Goal: Task Accomplishment & Management: Manage account settings

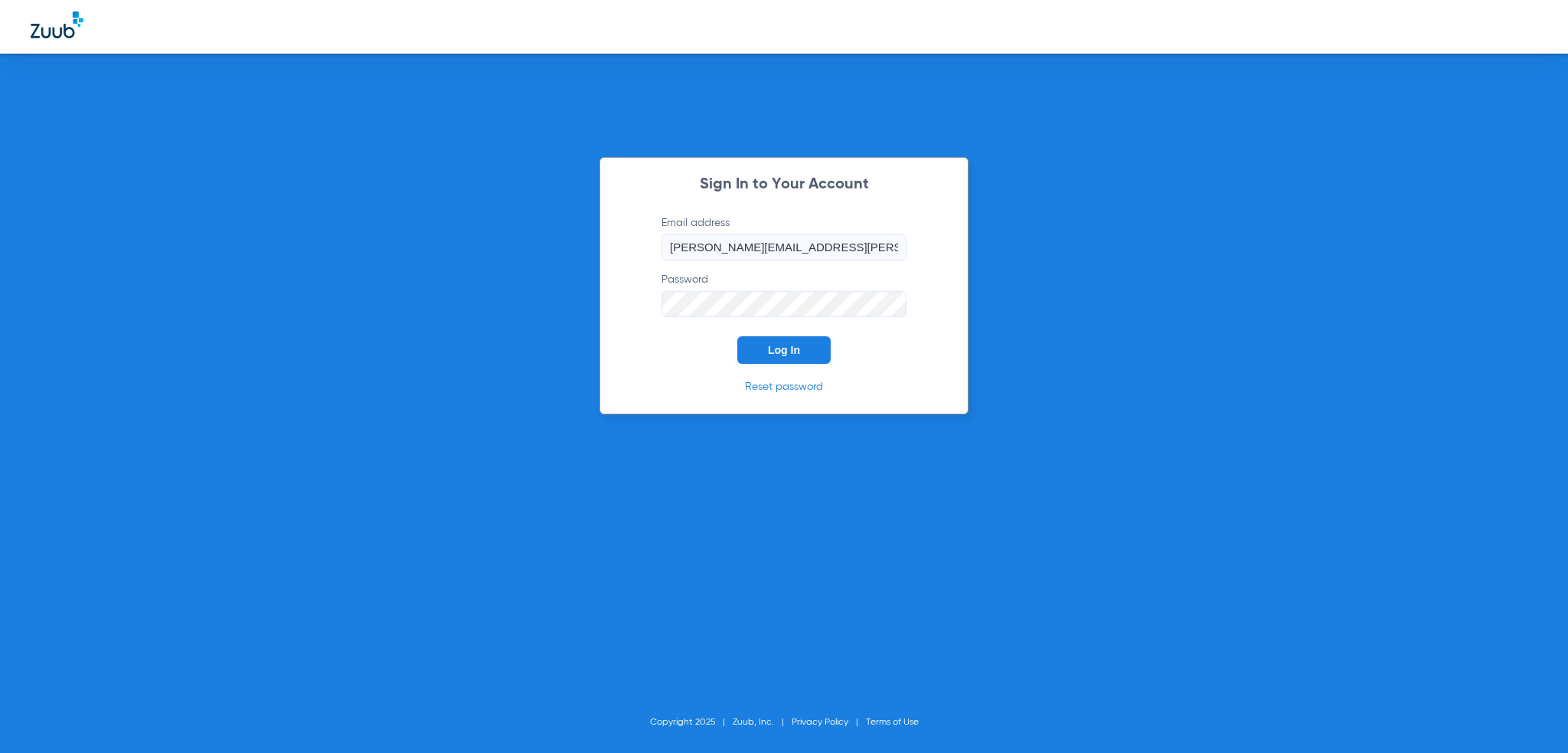
click at [754, 367] on div "Sign In to Your Account Email address [PERSON_NAME][EMAIL_ADDRESS][PERSON_NAME]…" at bounding box center [784, 285] width 369 height 257
click at [756, 356] on button "Log In" at bounding box center [784, 349] width 93 height 27
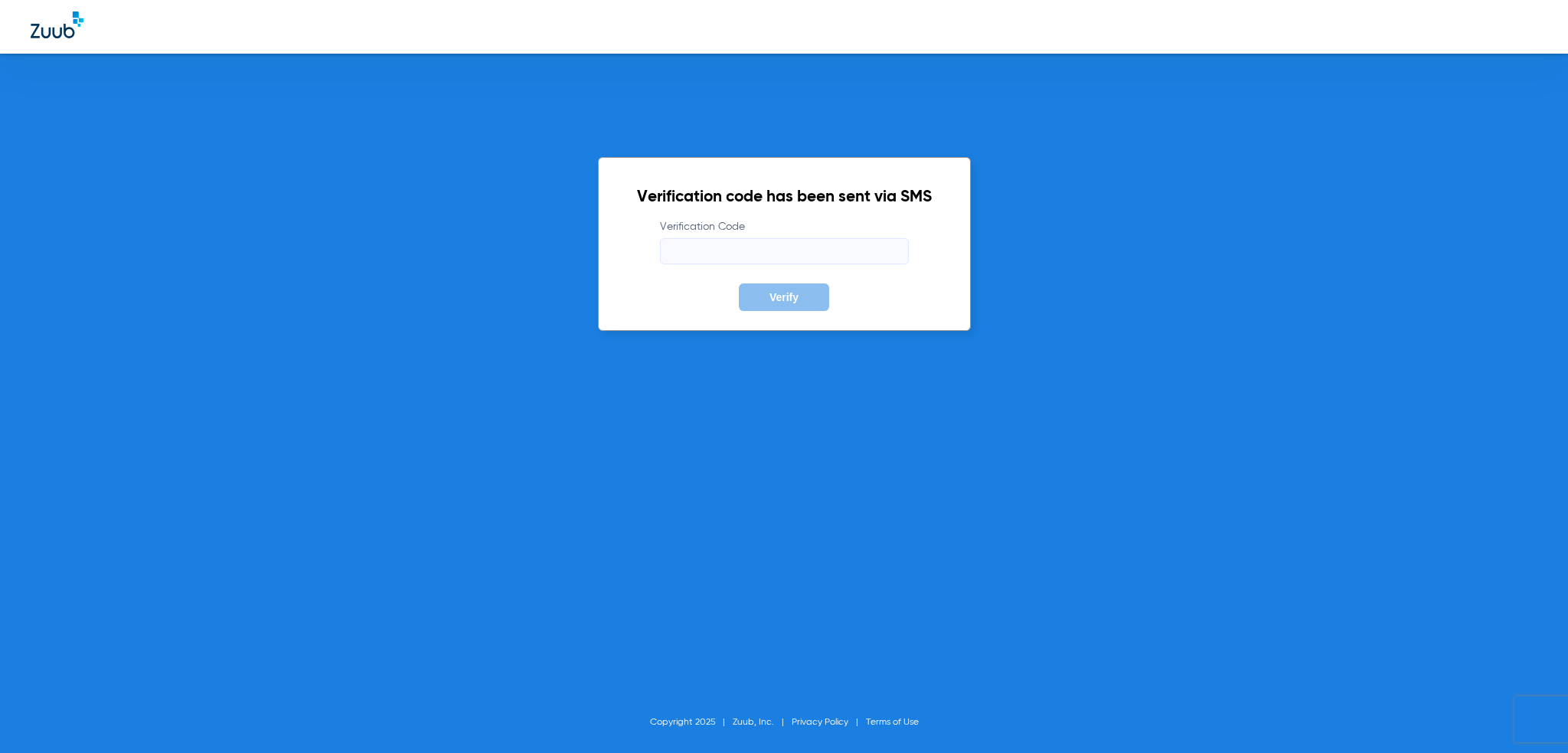
click at [754, 256] on input "Verification Code" at bounding box center [784, 251] width 249 height 26
type input "344621"
click at [739, 283] on button "Verify" at bounding box center [784, 297] width 90 height 27
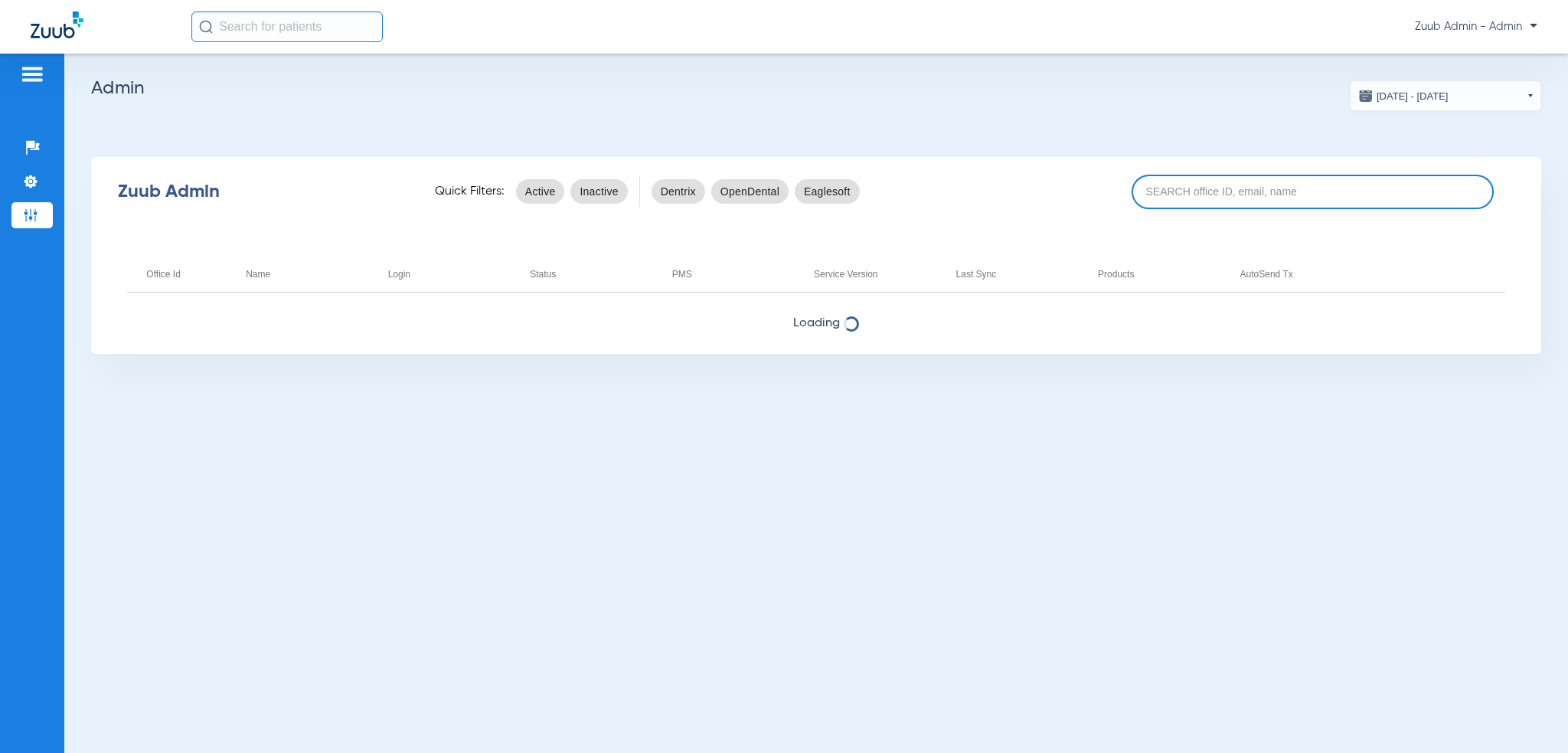
click at [1222, 204] on input at bounding box center [1314, 191] width 363 height 34
paste input "1467"
type input "1467"
click at [1262, 162] on div "Zuub Admin Quick Filters: Active Inactive Dentrix OpenDental Eaglesoft" at bounding box center [816, 191] width 1450 height 61
click at [1268, 192] on input at bounding box center [1314, 191] width 363 height 34
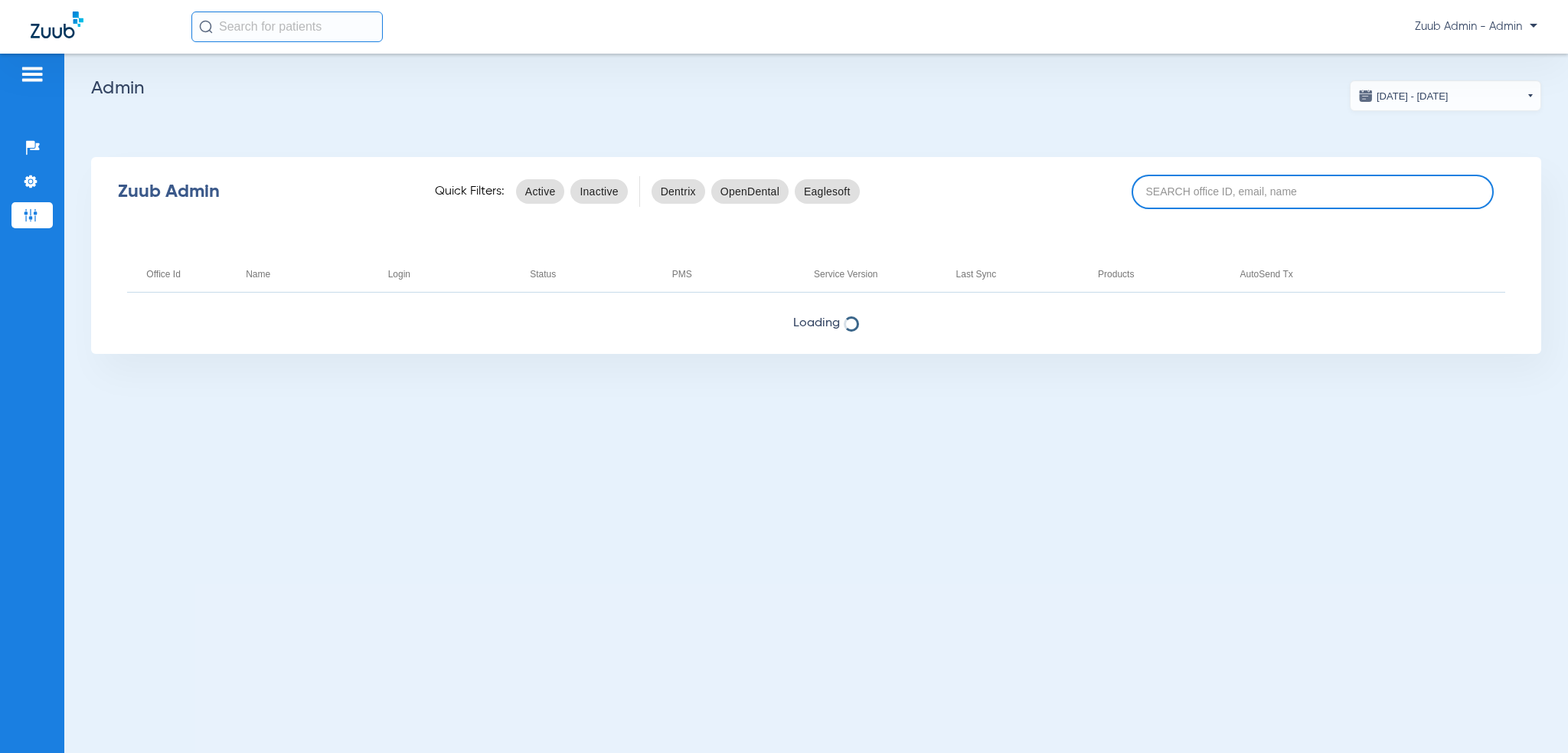
paste input "17006788"
type input "17006788"
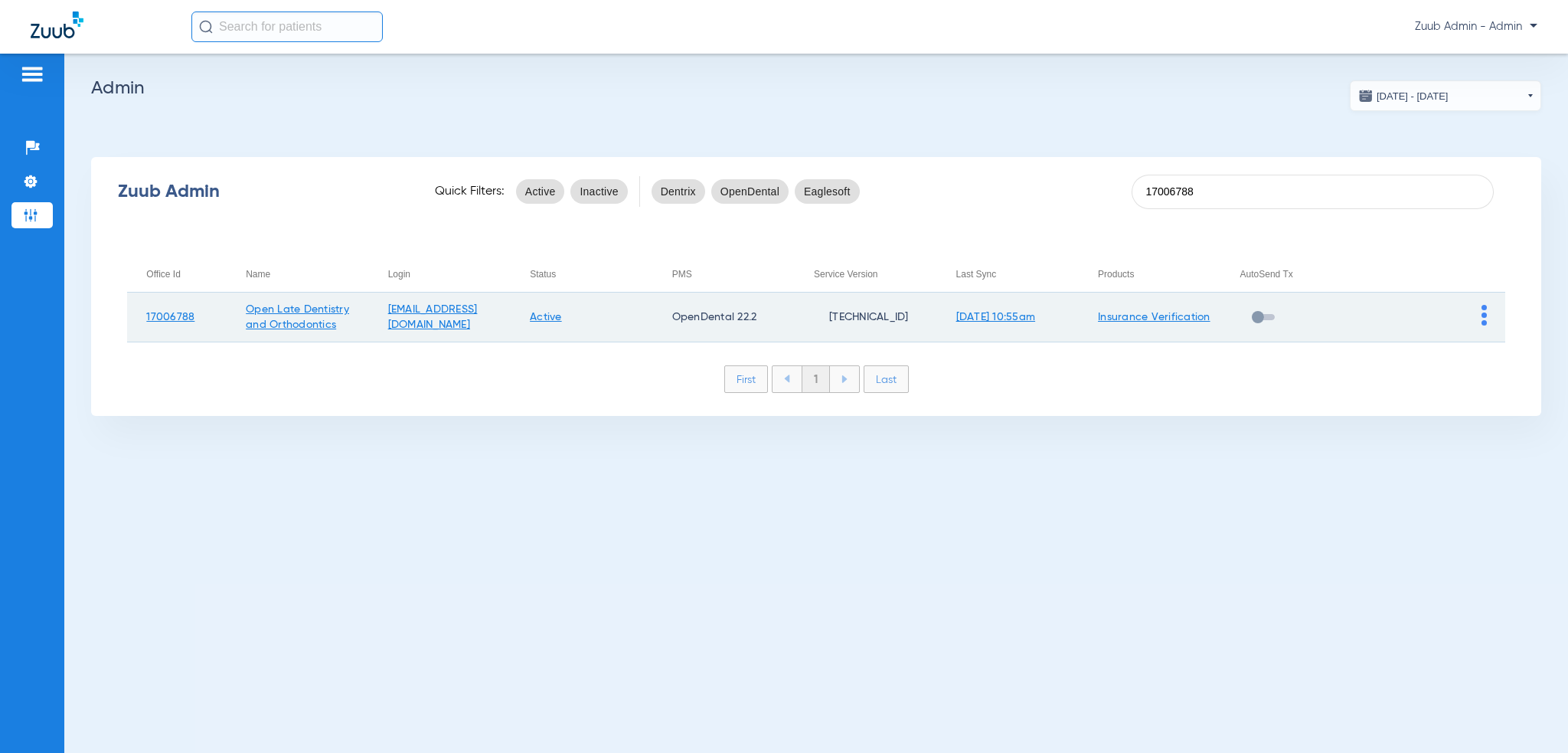
click at [1484, 321] on img at bounding box center [1484, 315] width 5 height 21
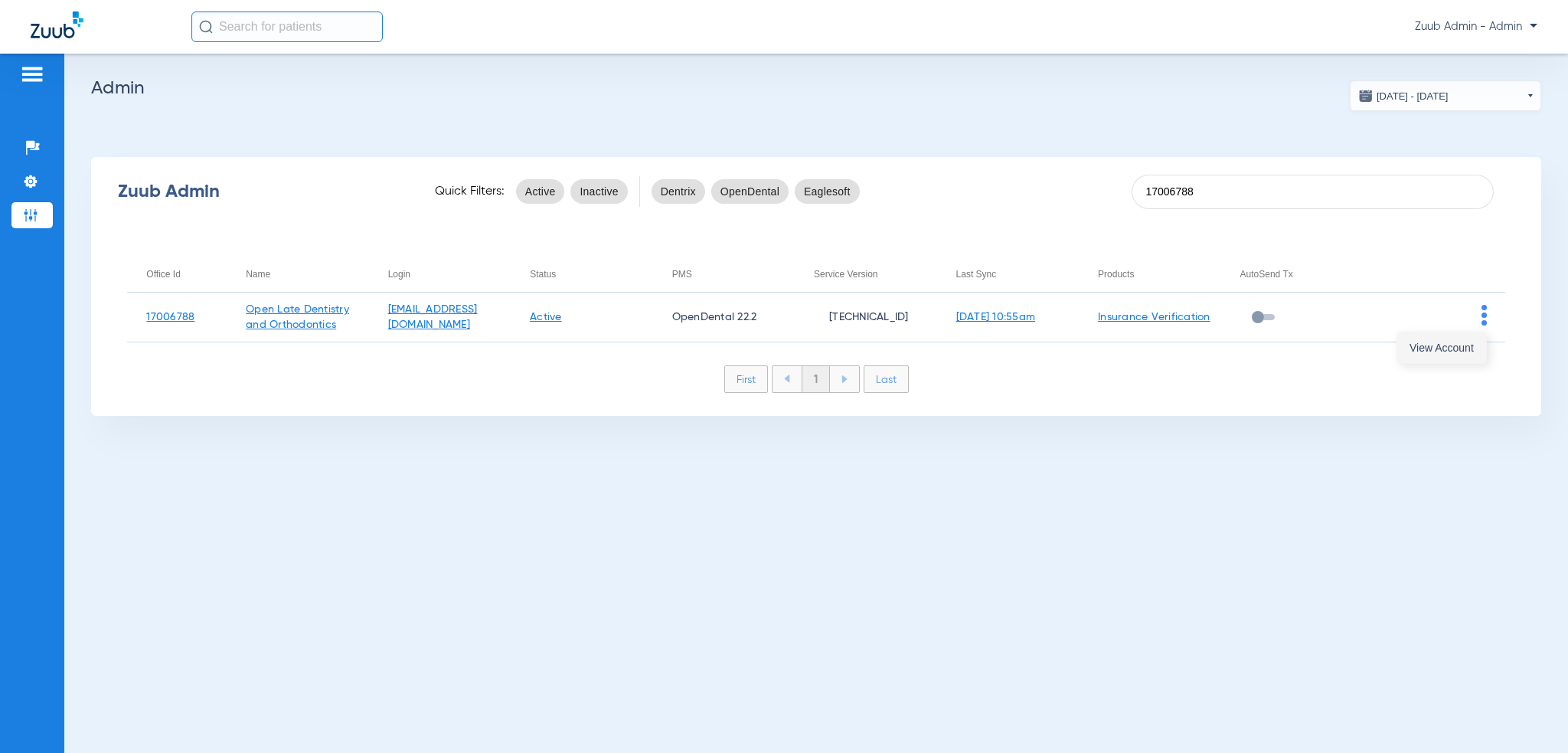
click at [1471, 348] on span "View Account" at bounding box center [1441, 348] width 64 height 11
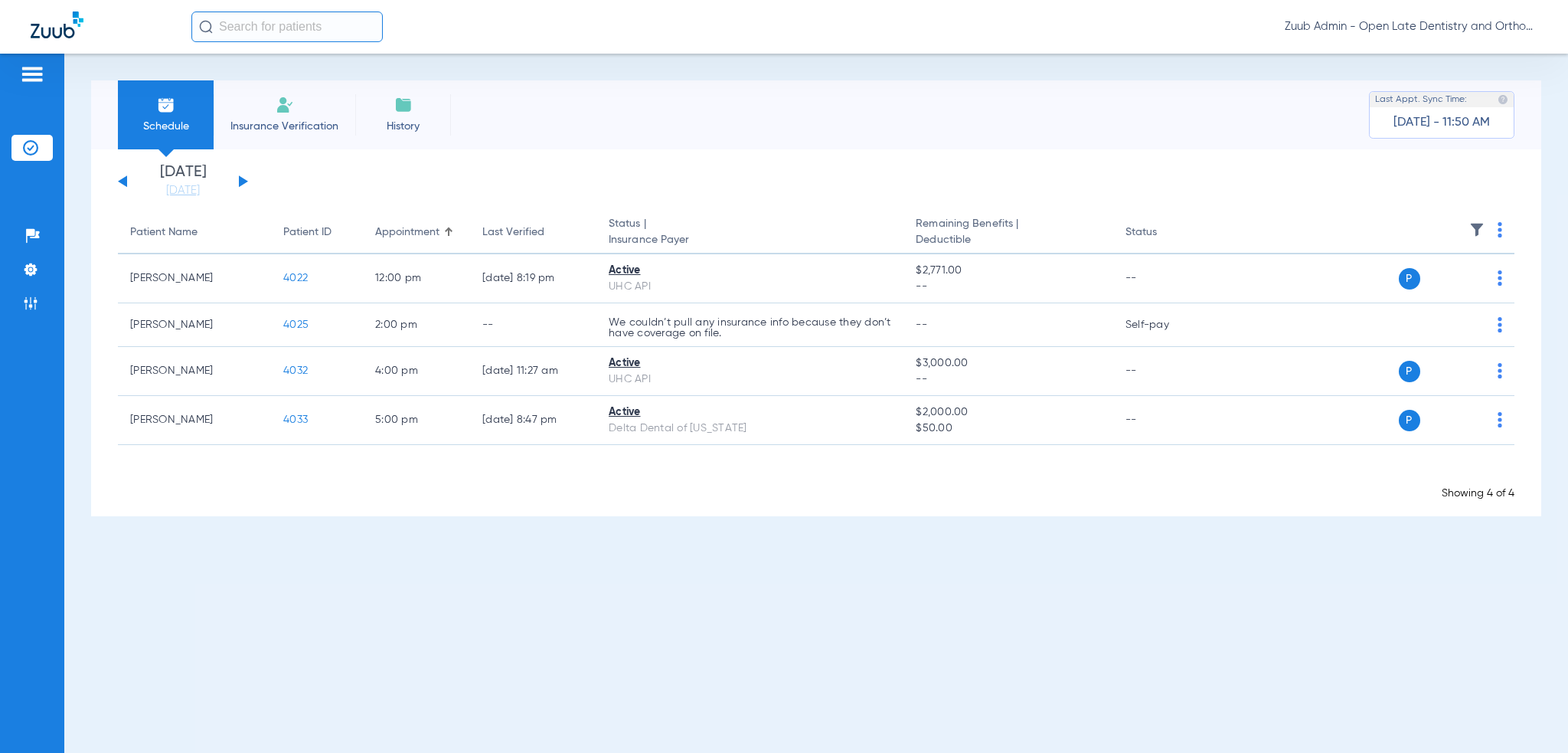
click at [383, 27] on div "Zuub Admin - Open Late Dentistry and Orthodontics" at bounding box center [864, 26] width 1346 height 31
click at [377, 27] on input "text" at bounding box center [287, 26] width 191 height 31
paste input "1467"
type input "1467"
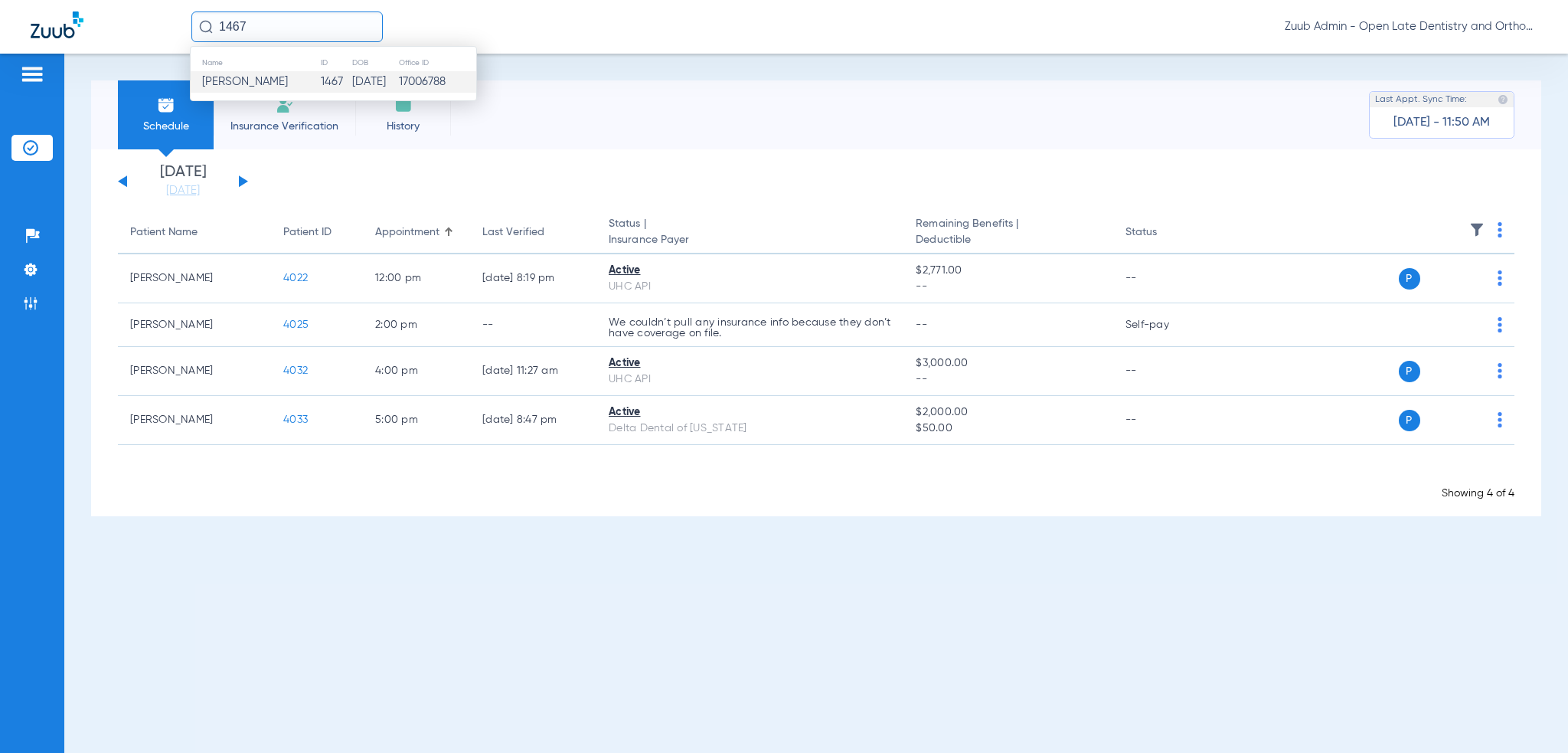
click at [351, 79] on td "01/18/2017" at bounding box center [374, 82] width 47 height 21
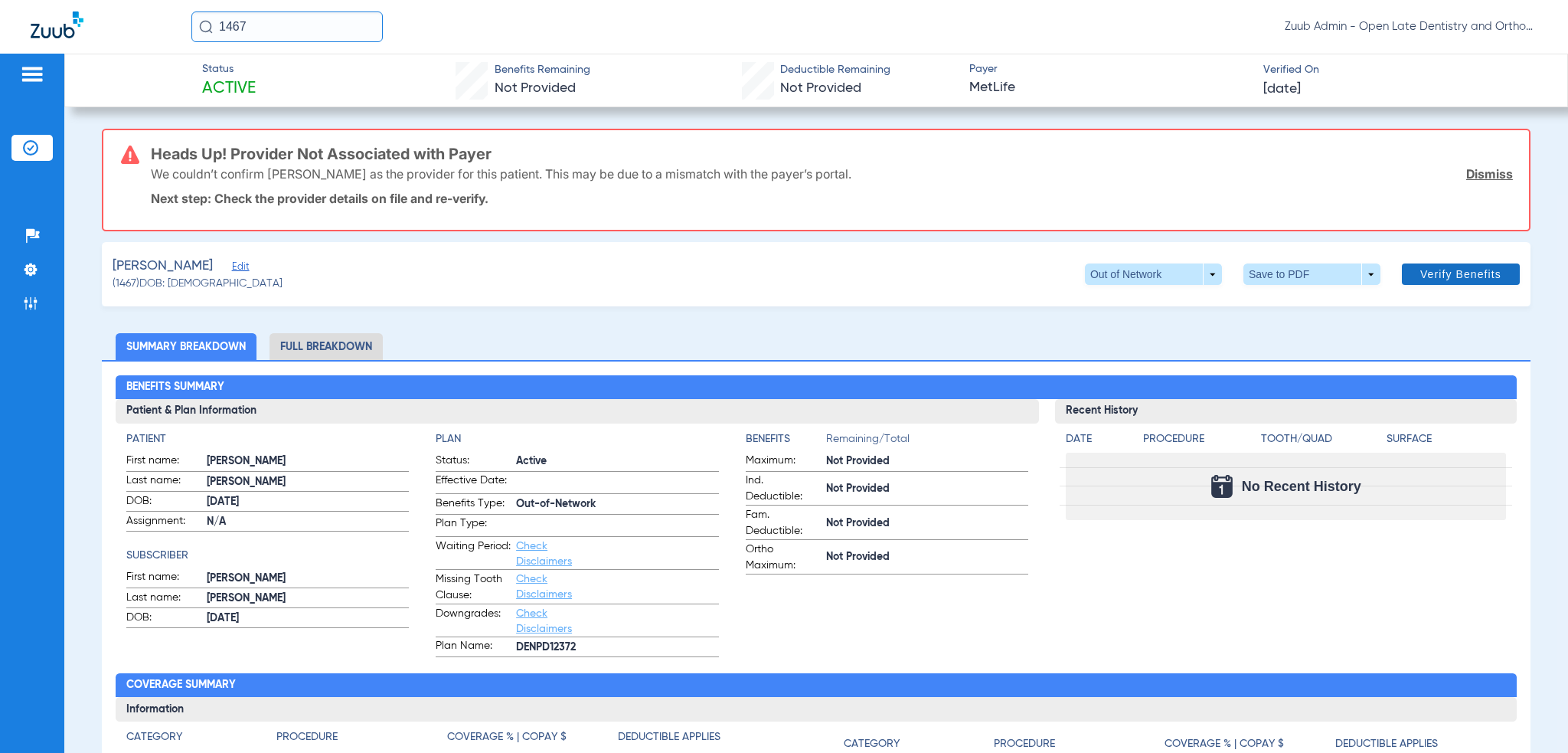
click at [1483, 273] on span "Verify Benefits" at bounding box center [1460, 274] width 81 height 12
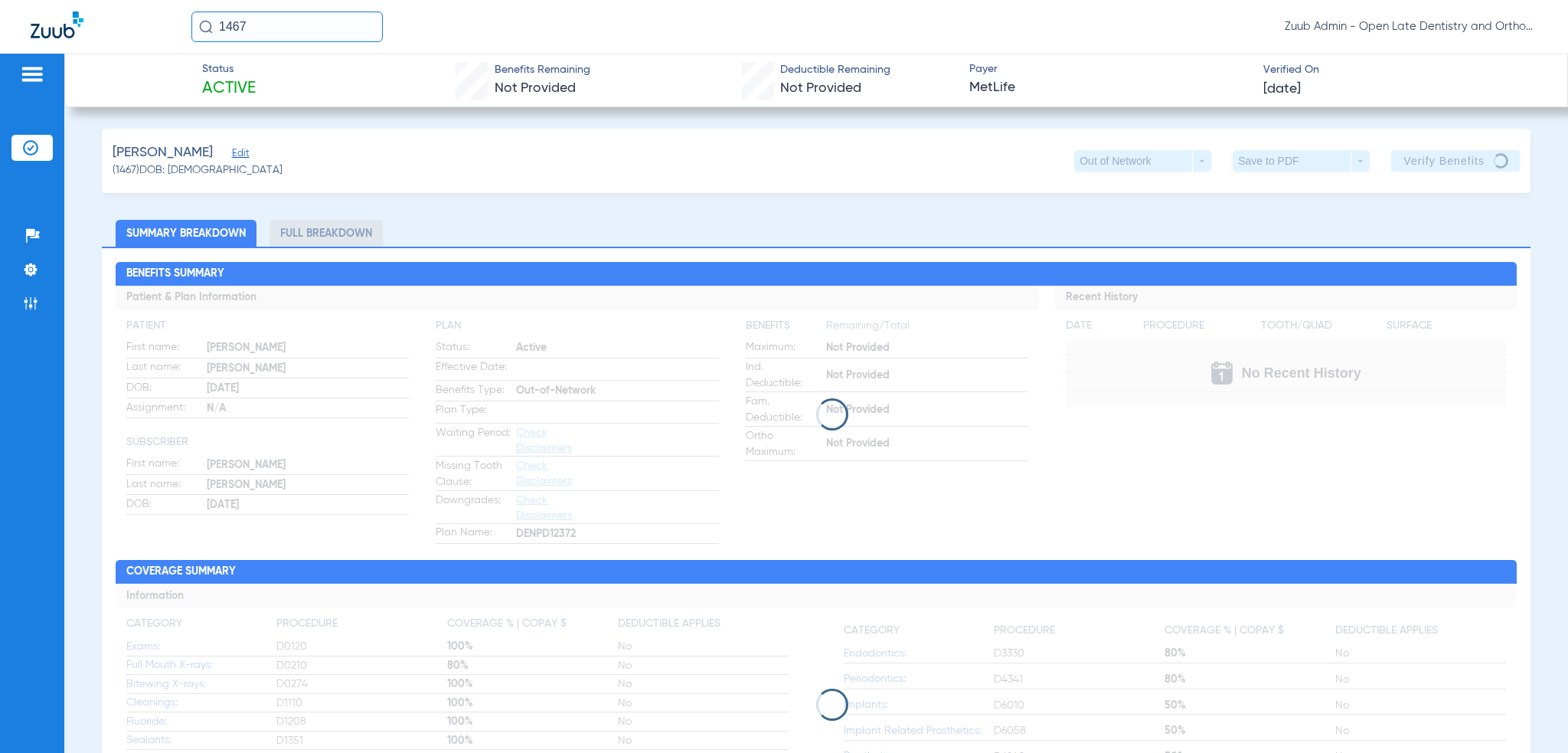
click at [263, 39] on input "1467" at bounding box center [287, 26] width 191 height 31
click at [673, 155] on div "Trebian, Rhett Edit (1467) DOB: 01/18/2017 Out of Network arrow_drop_down Save …" at bounding box center [816, 161] width 1428 height 64
click at [232, 160] on span "Edit" at bounding box center [239, 154] width 14 height 15
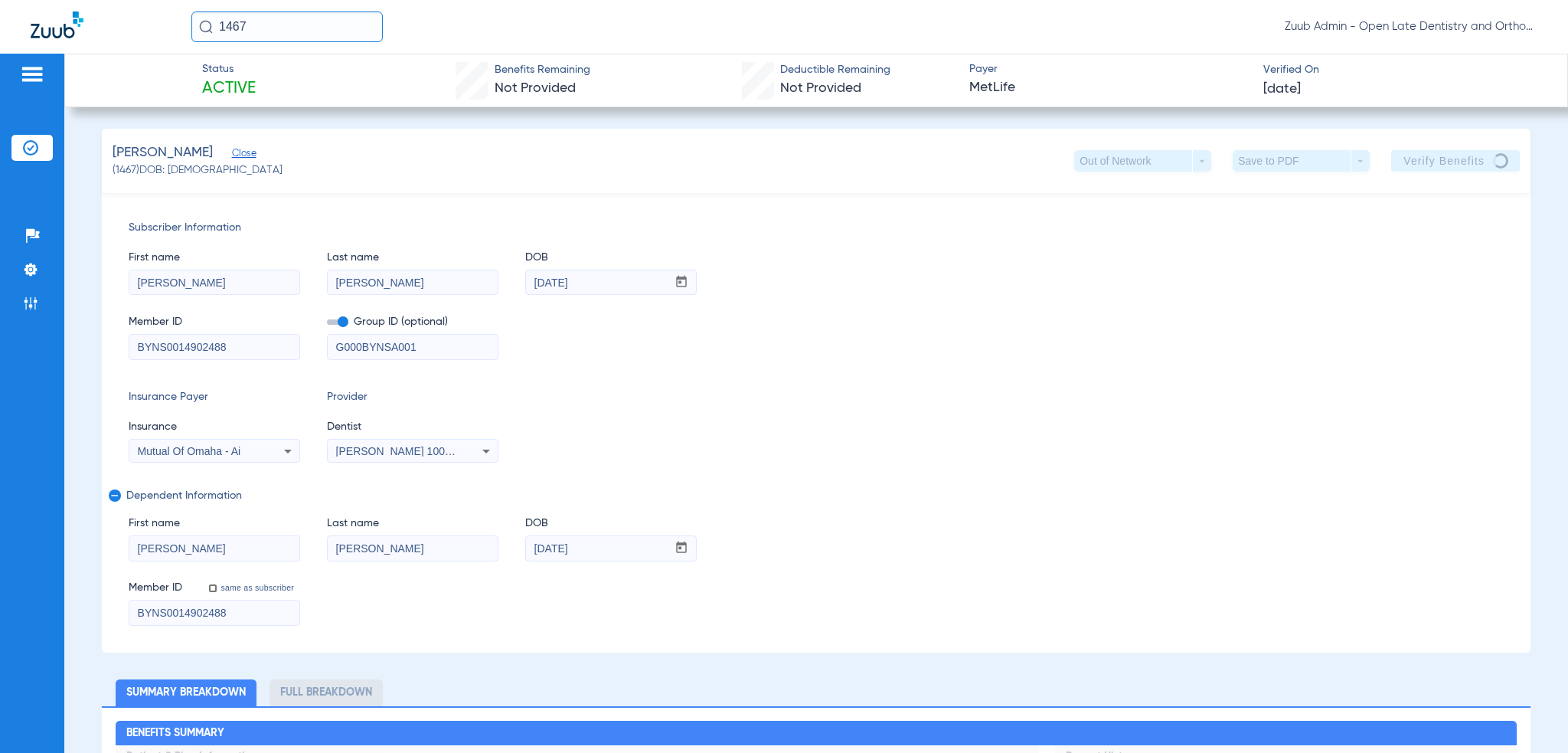
click at [232, 158] on span "Close" at bounding box center [239, 154] width 14 height 15
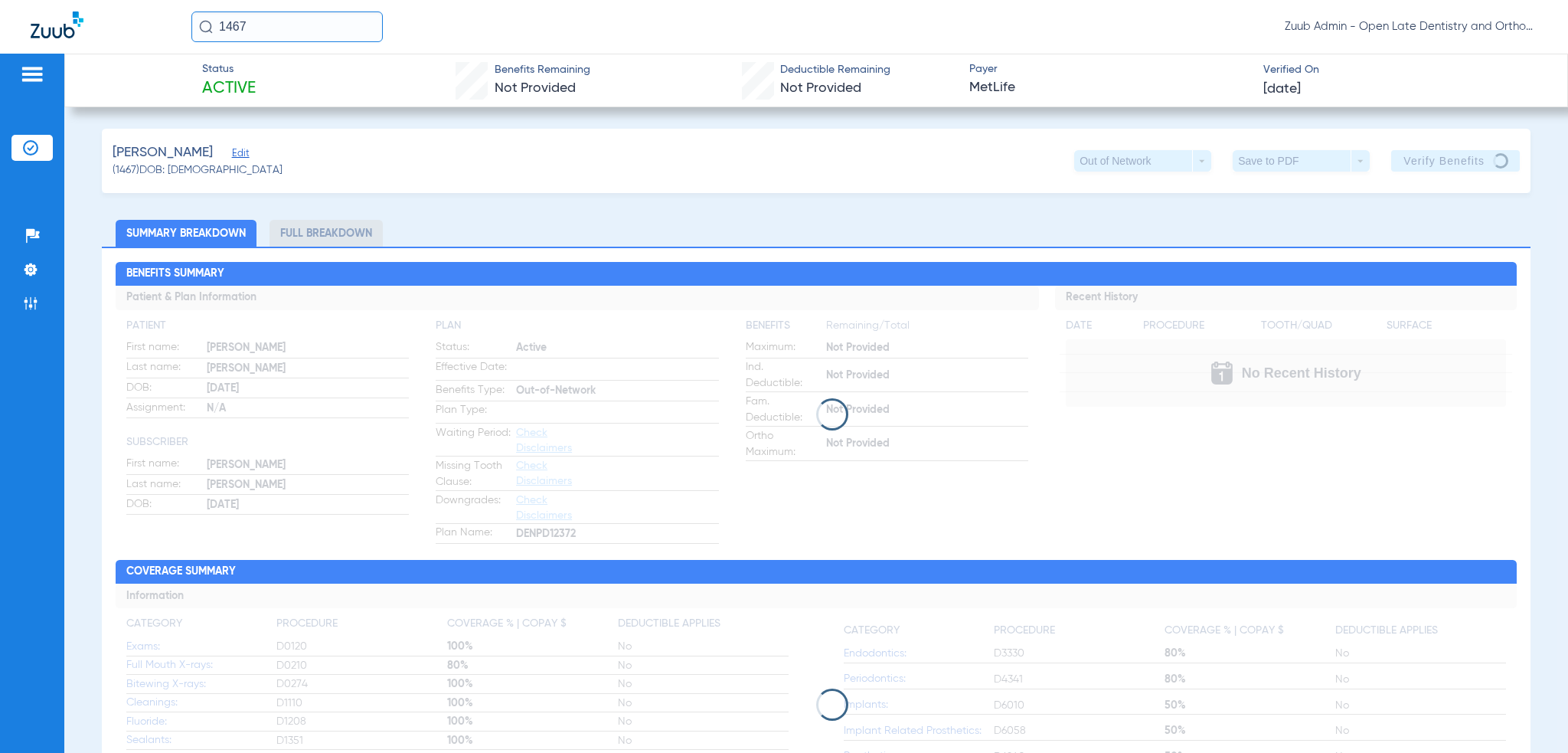
click at [232, 158] on span "Edit" at bounding box center [239, 154] width 14 height 15
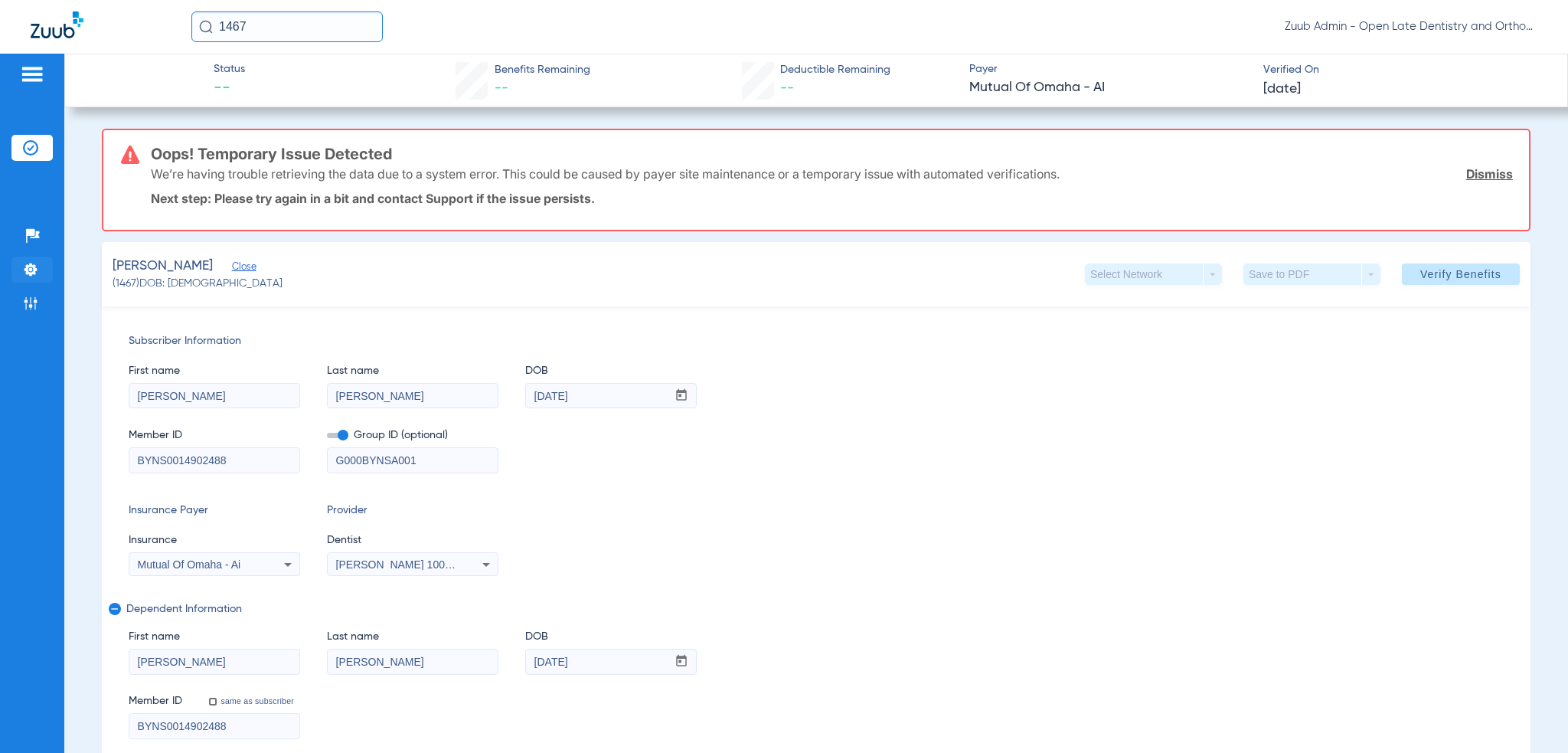
click at [36, 270] on img at bounding box center [30, 269] width 15 height 15
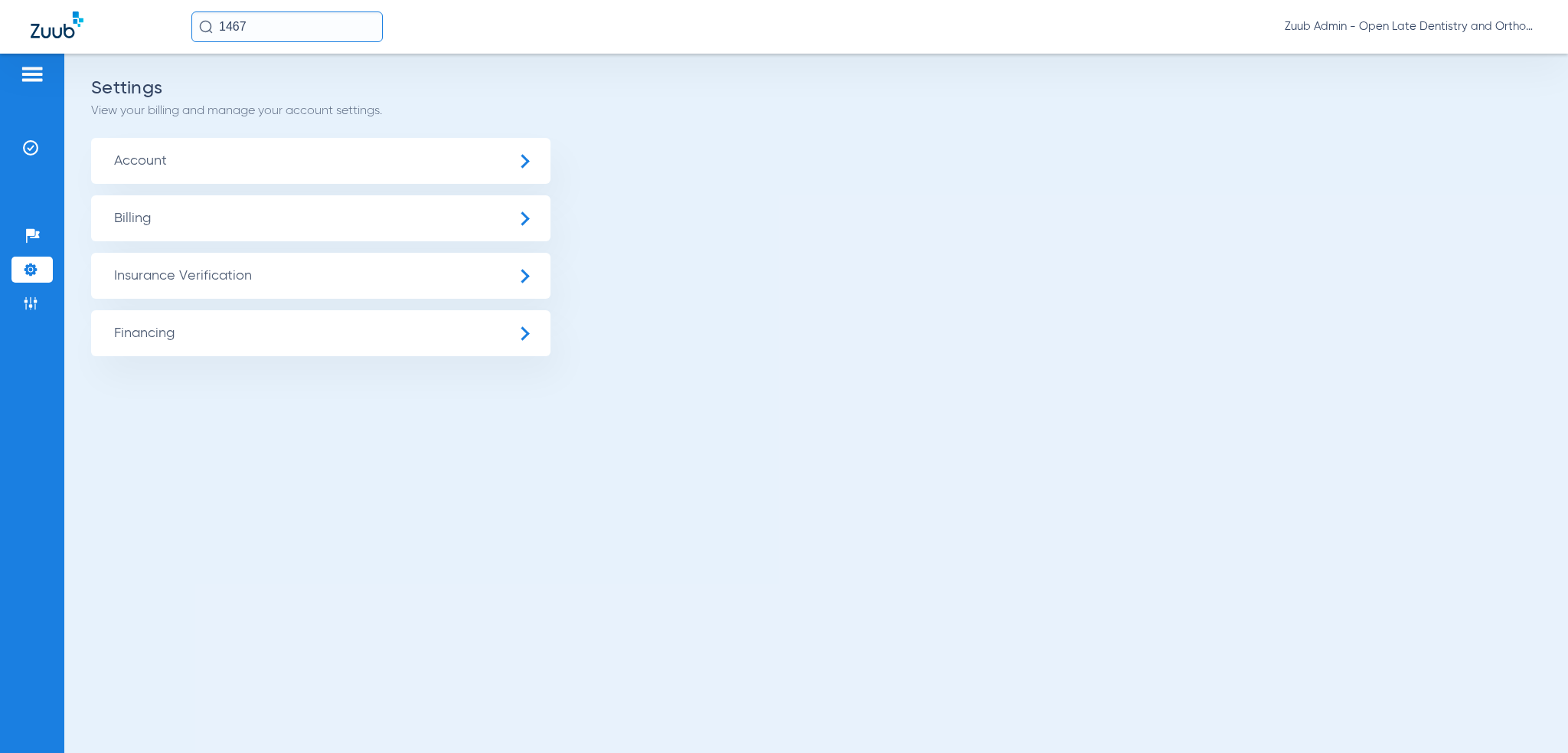
click at [236, 168] on span "Account" at bounding box center [320, 161] width 459 height 46
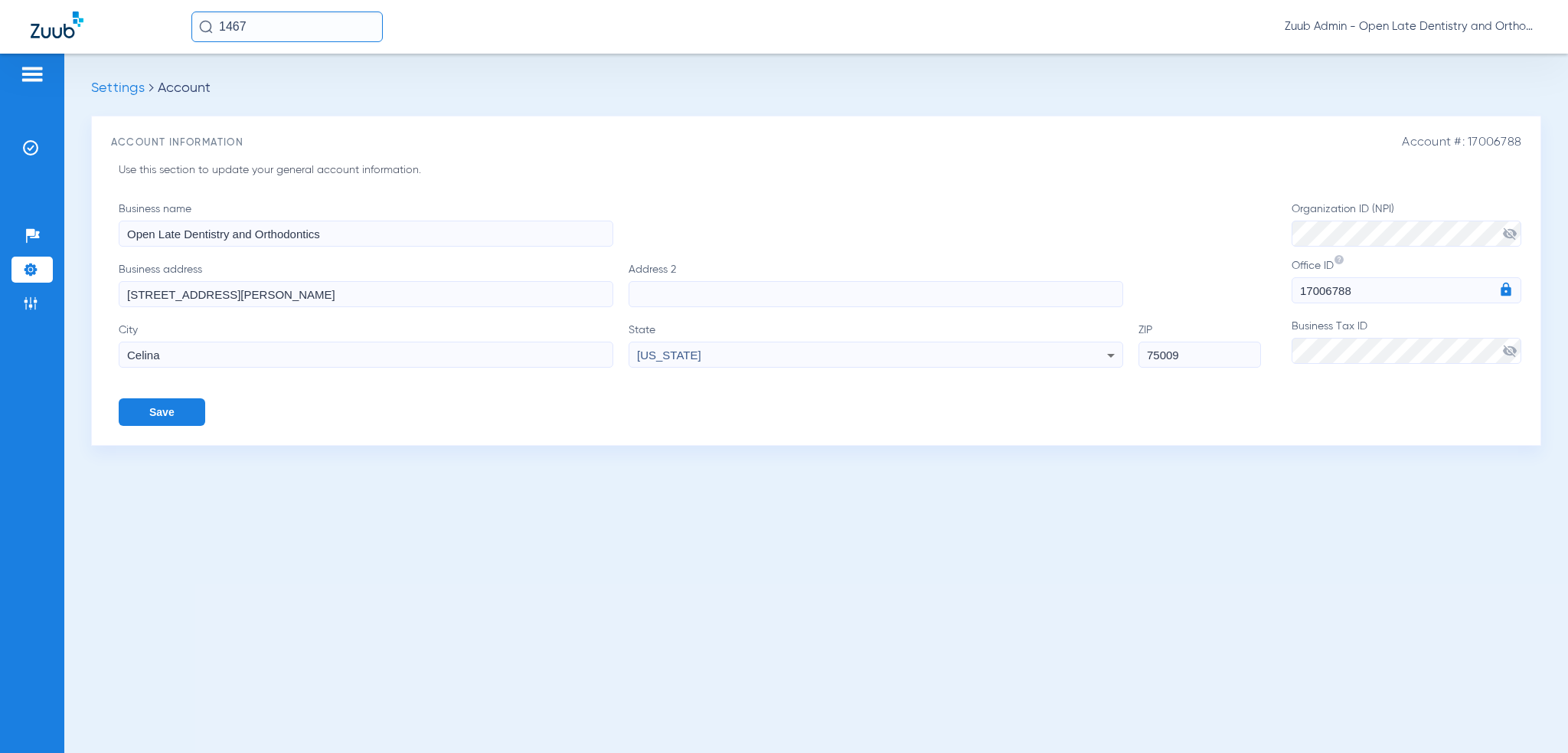
click at [36, 297] on img at bounding box center [30, 303] width 15 height 15
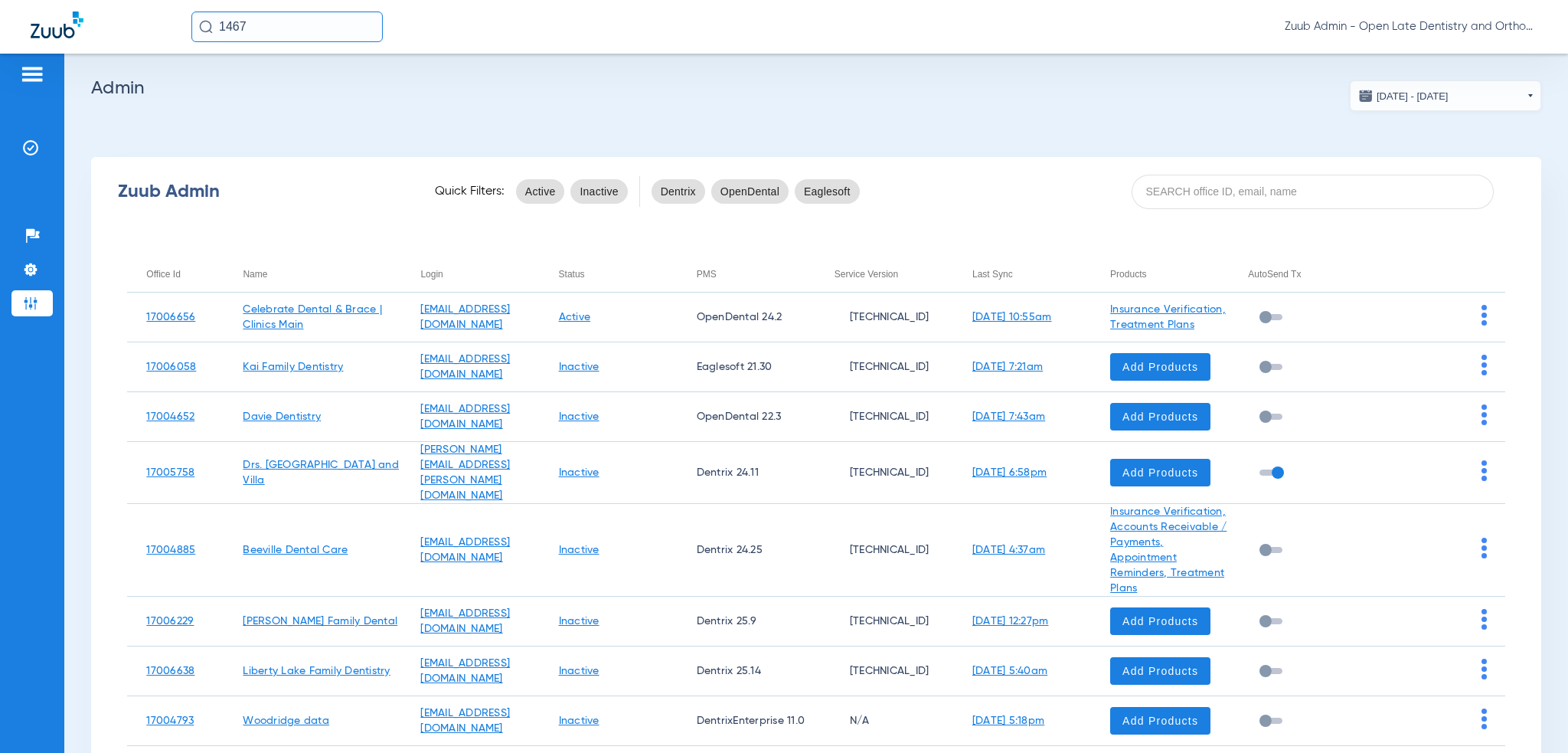
click at [1231, 197] on input at bounding box center [1314, 191] width 363 height 34
click at [1231, 192] on input at bounding box center [1314, 191] width 363 height 34
type input "bluetree"
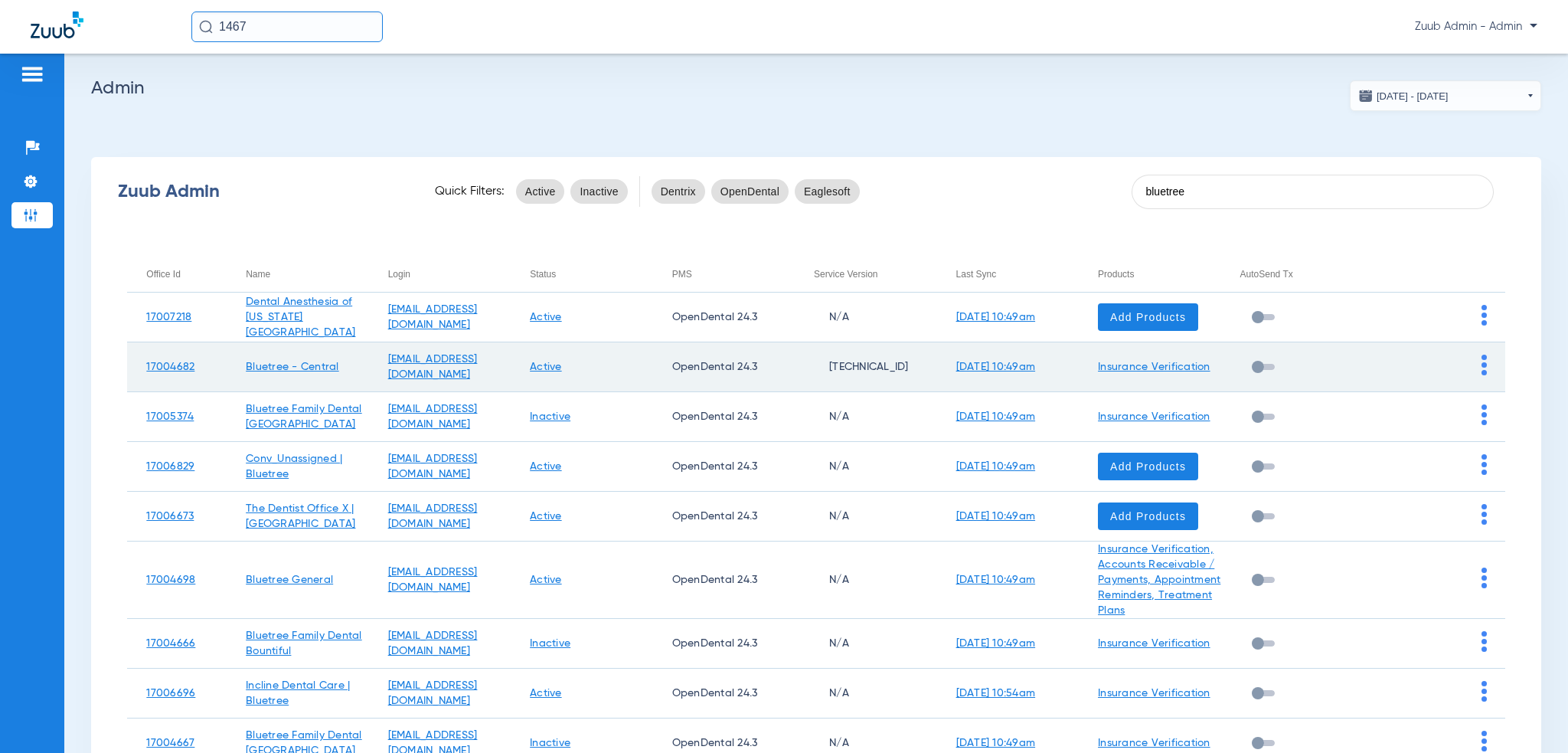
click at [1481, 371] on img at bounding box center [1484, 365] width 5 height 21
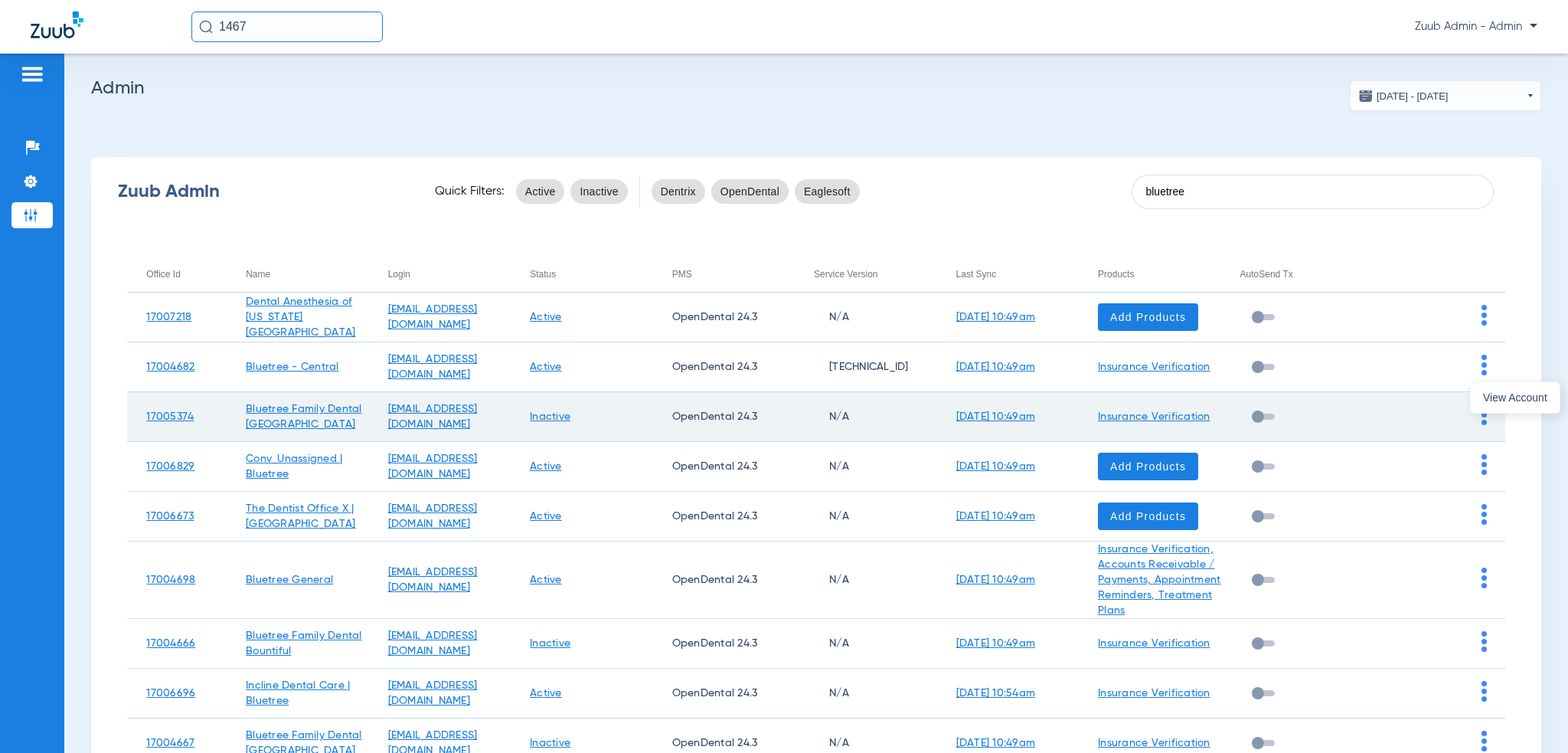
click at [1480, 399] on button "View Account" at bounding box center [1514, 397] width 89 height 31
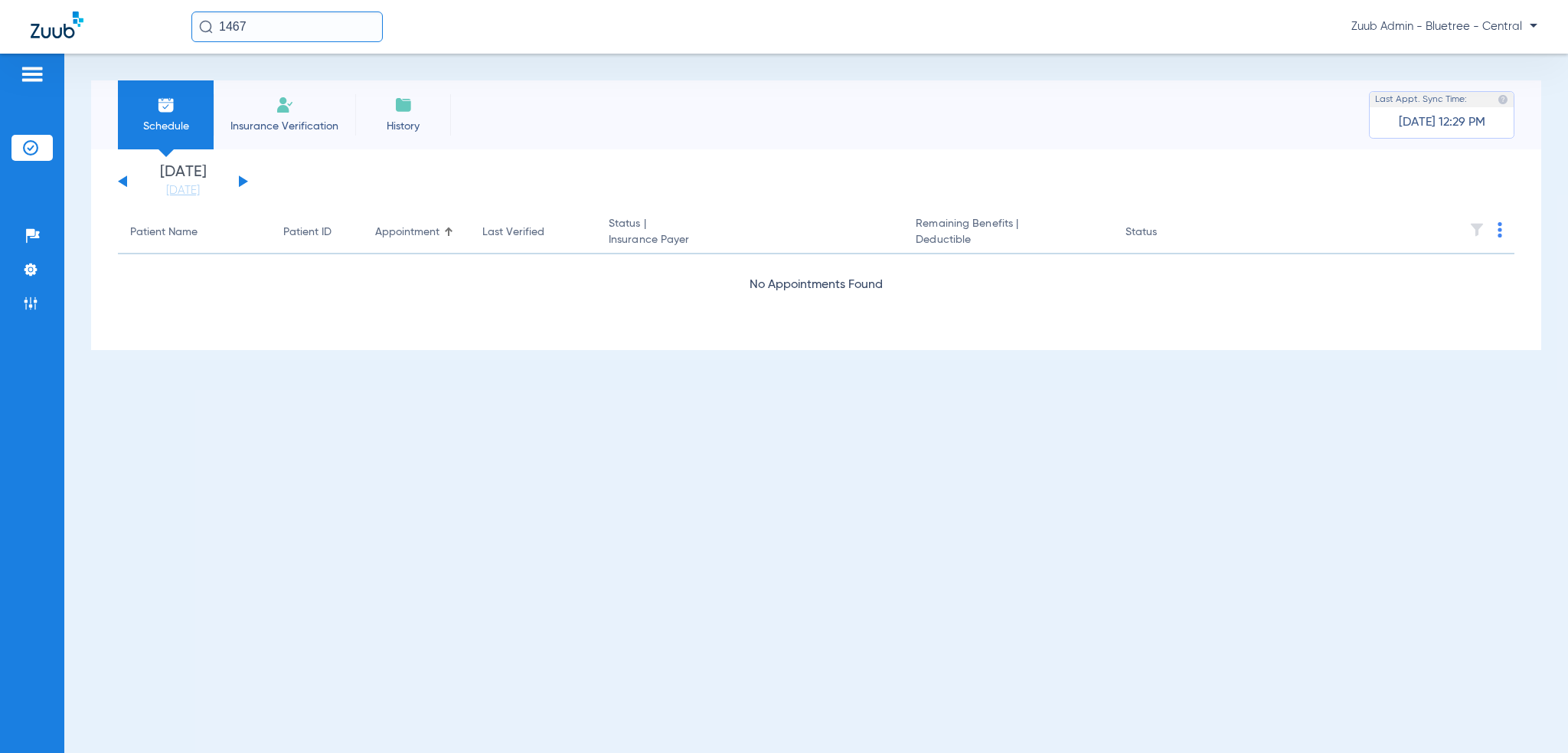
click at [289, 37] on input "1467" at bounding box center [287, 26] width 191 height 31
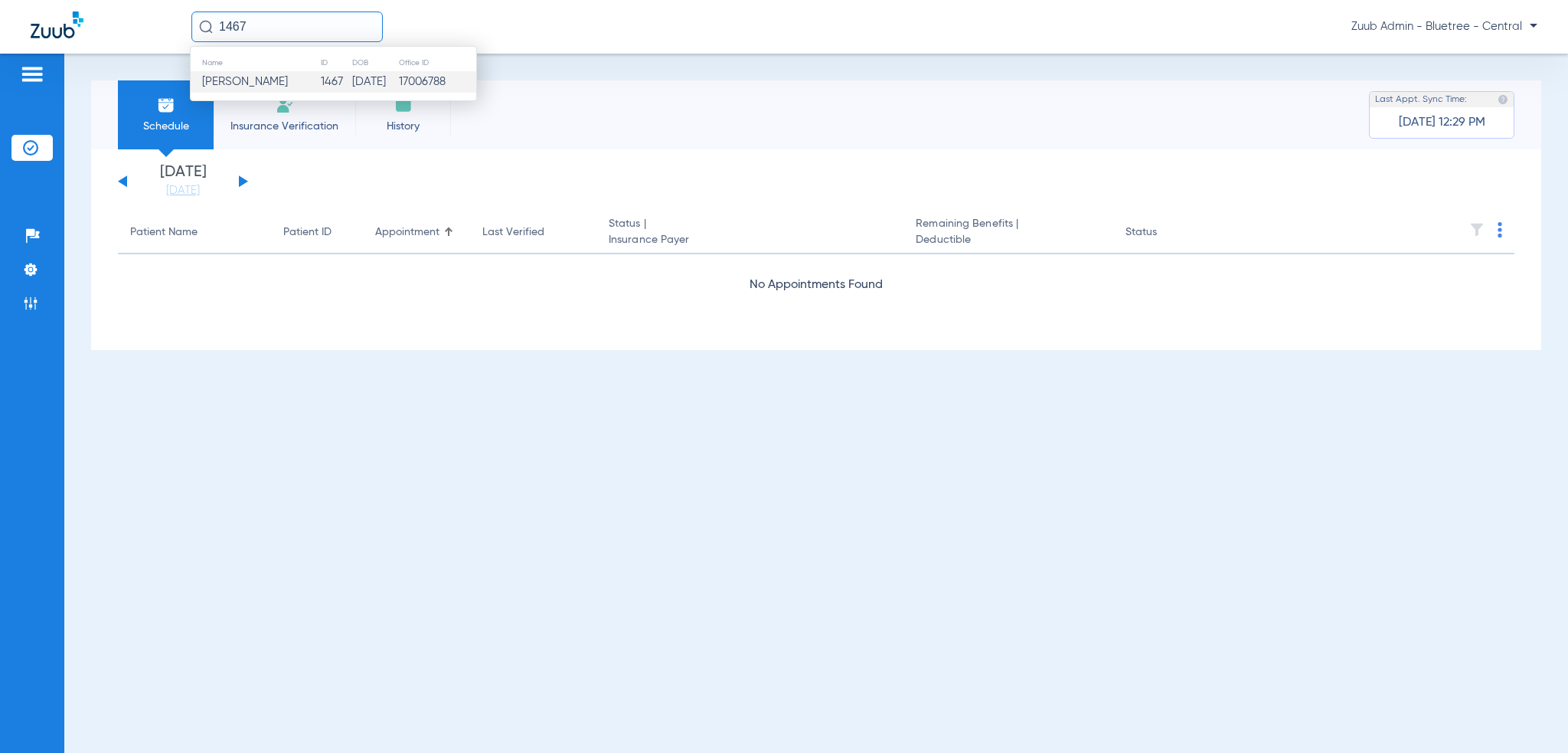
paste input "5652302"
type input "5652302"
click at [362, 88] on td "[DATE]" at bounding box center [383, 82] width 42 height 21
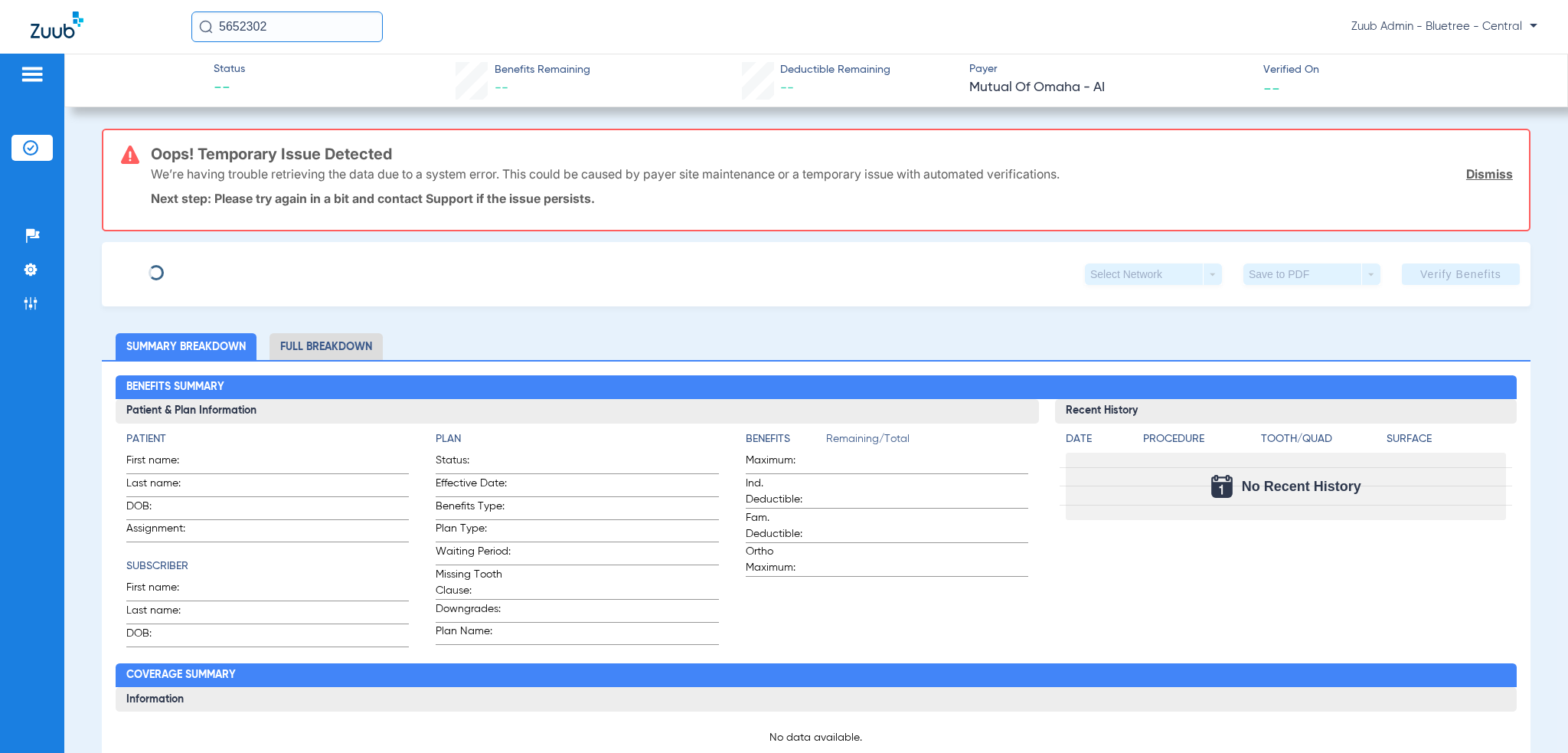
click at [306, 10] on div "5652302 Zuub Admin - Bluetree - Central" at bounding box center [784, 26] width 1568 height 54
click at [304, 13] on input "5652302" at bounding box center [287, 26] width 191 height 31
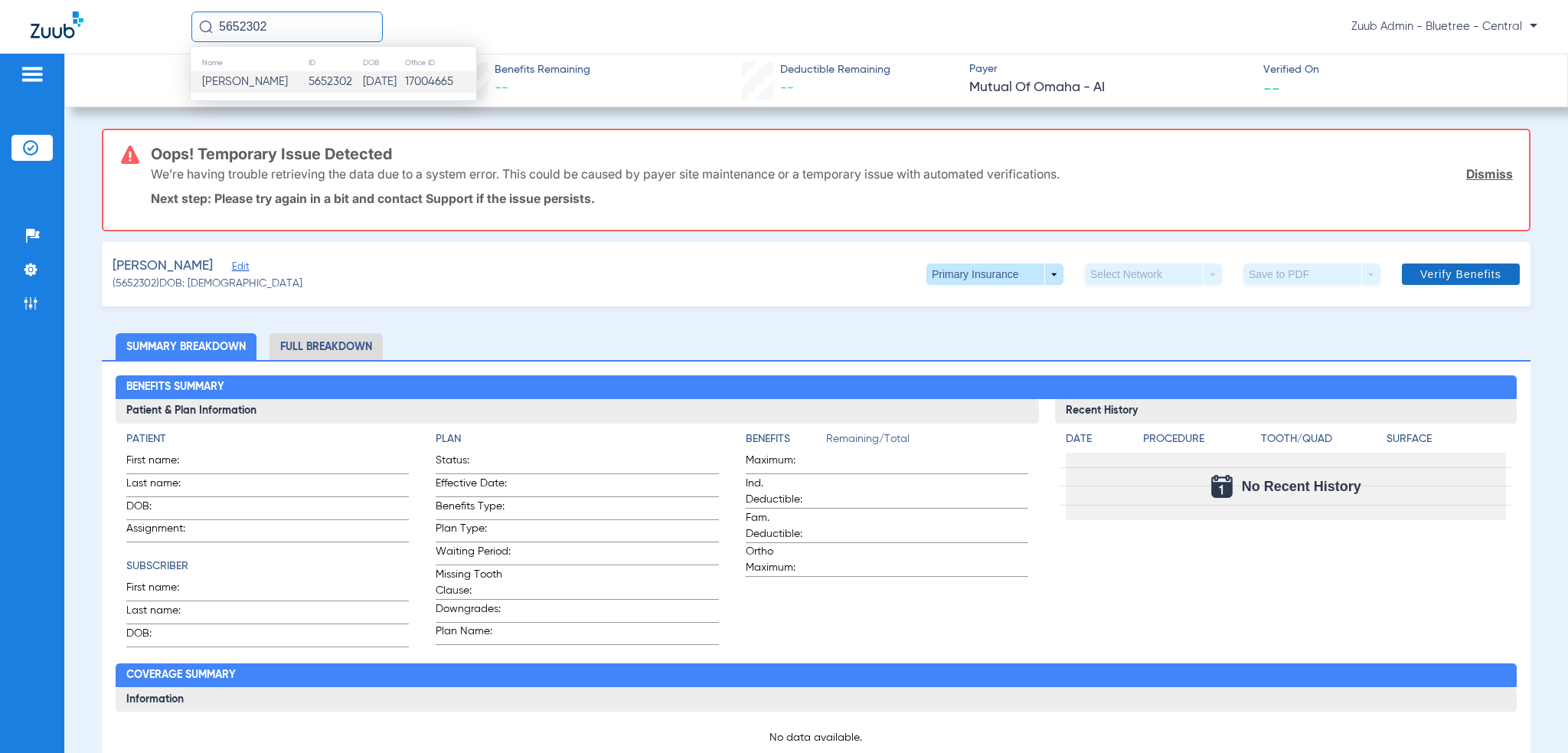
click at [1444, 268] on span "Verify Benefits" at bounding box center [1460, 274] width 81 height 12
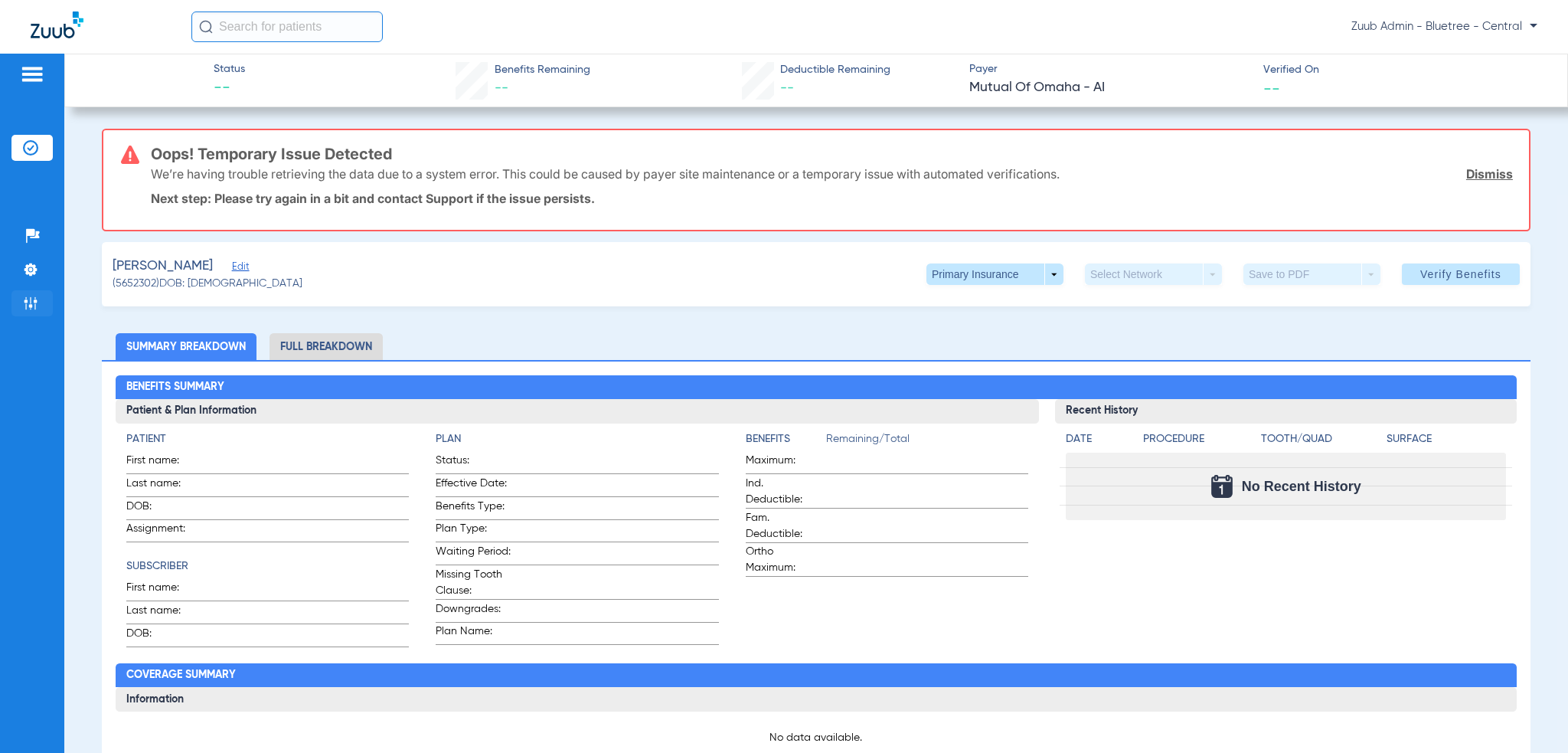
click at [24, 297] on img at bounding box center [30, 303] width 15 height 15
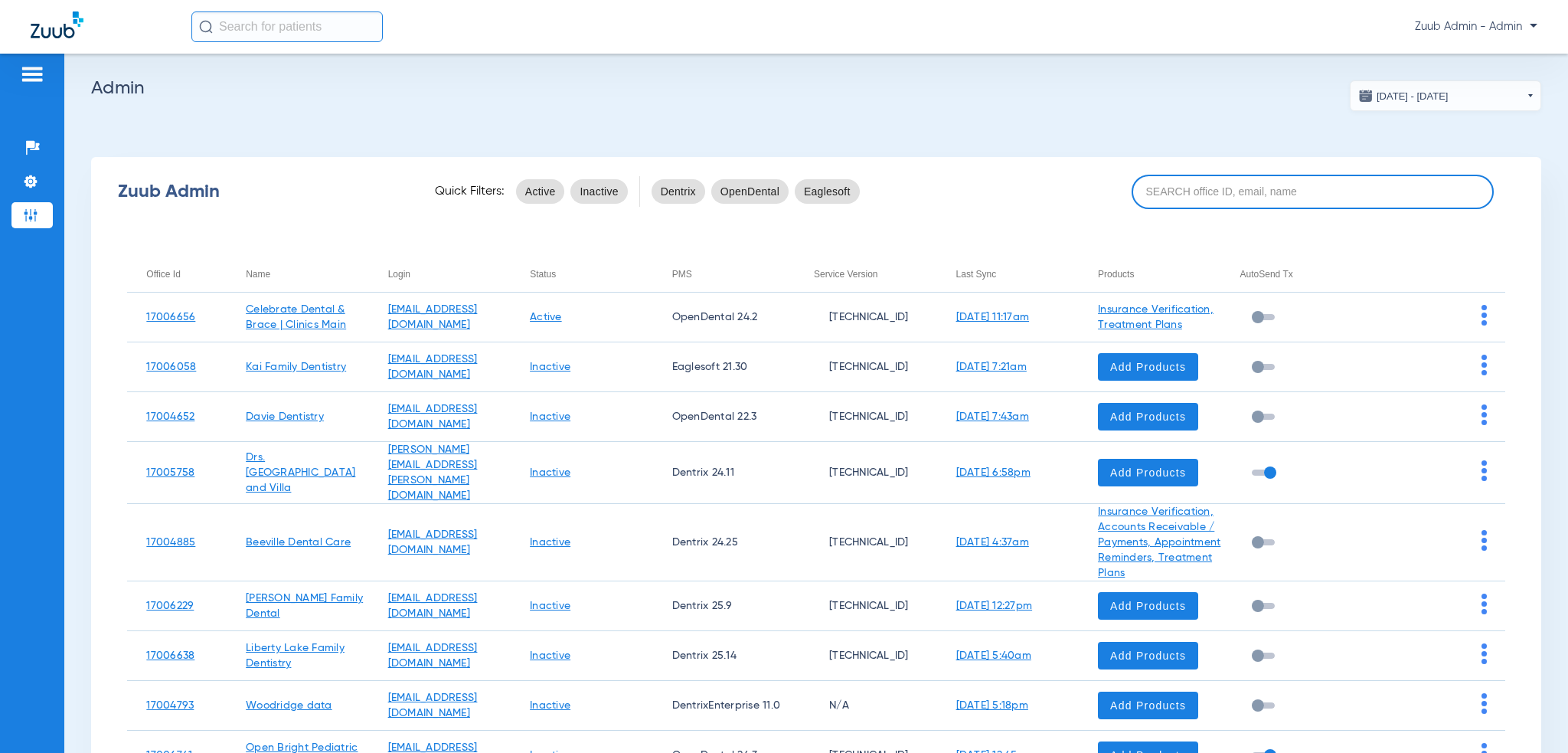
click at [1185, 171] on div "Zuub Admin Quick Filters: Active Inactive Dentrix OpenDental Eaglesoft" at bounding box center [816, 191] width 1450 height 61
click at [1192, 190] on input at bounding box center [1314, 191] width 363 height 34
paste input "17007221"
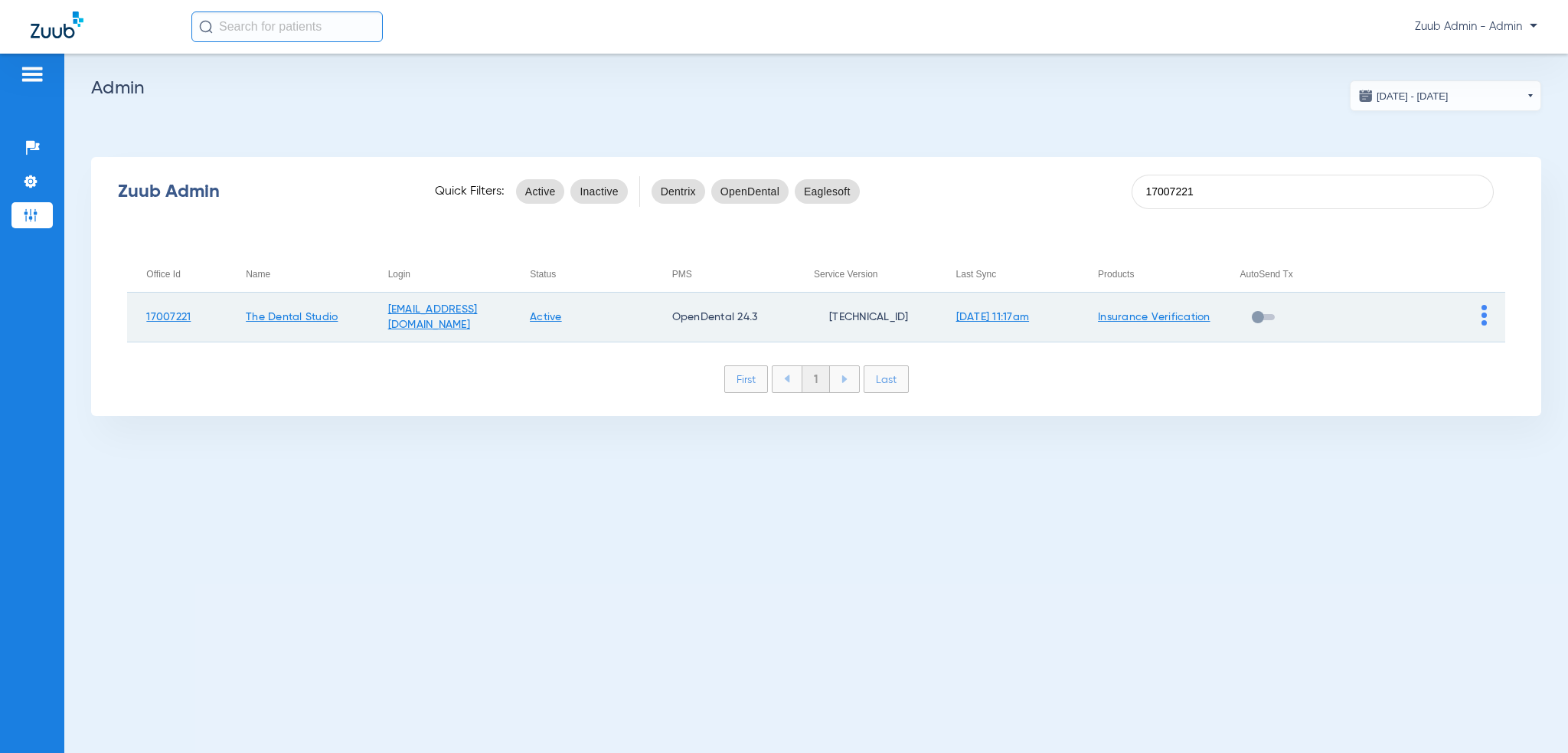
type input "17007221"
click at [1490, 321] on td at bounding box center [1434, 317] width 142 height 50
click at [1487, 325] on td at bounding box center [1434, 317] width 142 height 50
click at [1482, 322] on img at bounding box center [1484, 315] width 5 height 21
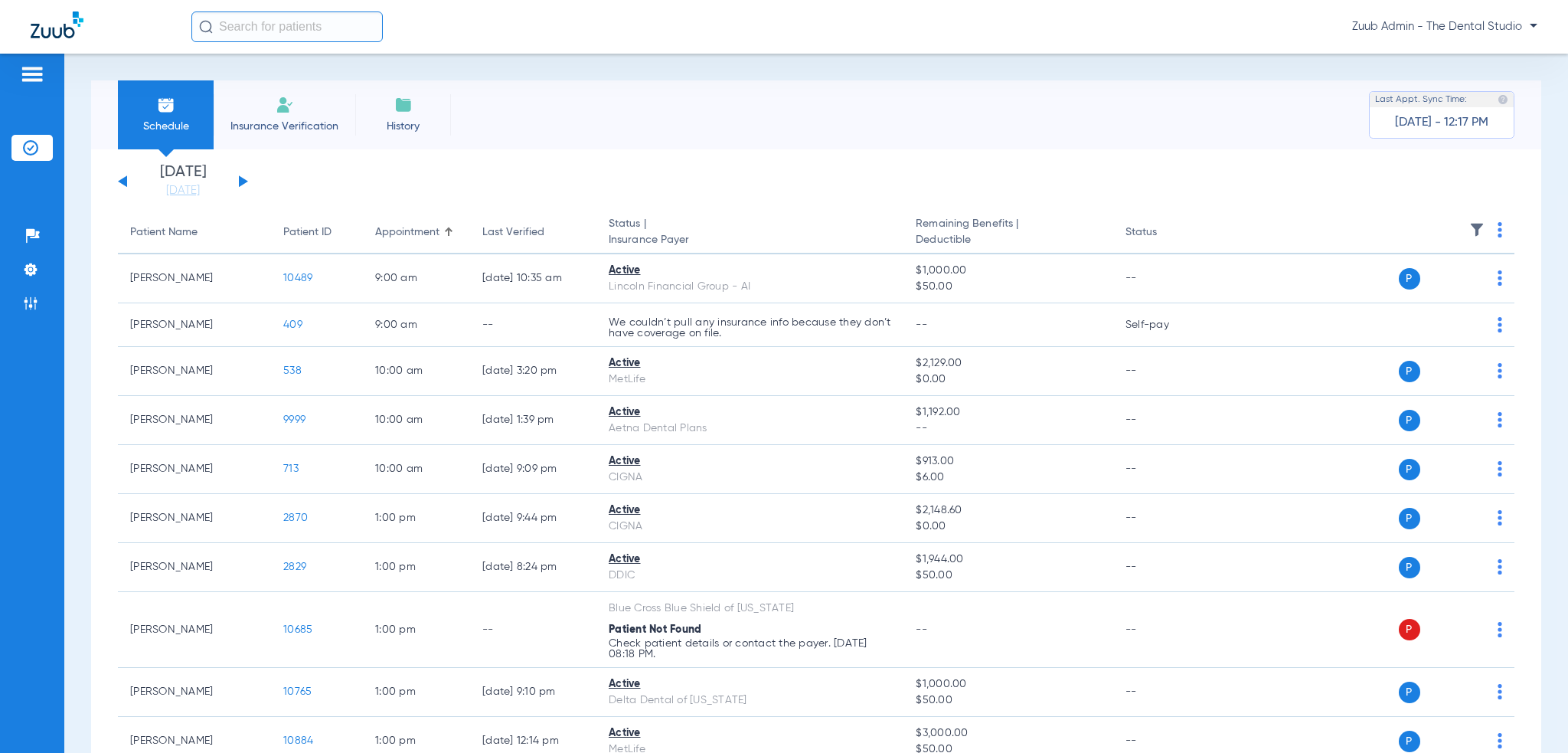
click at [285, 9] on div "Zuub Admin - The Dental Studio" at bounding box center [784, 26] width 1568 height 54
click at [289, 19] on input "text" at bounding box center [287, 26] width 191 height 31
paste input "9605"
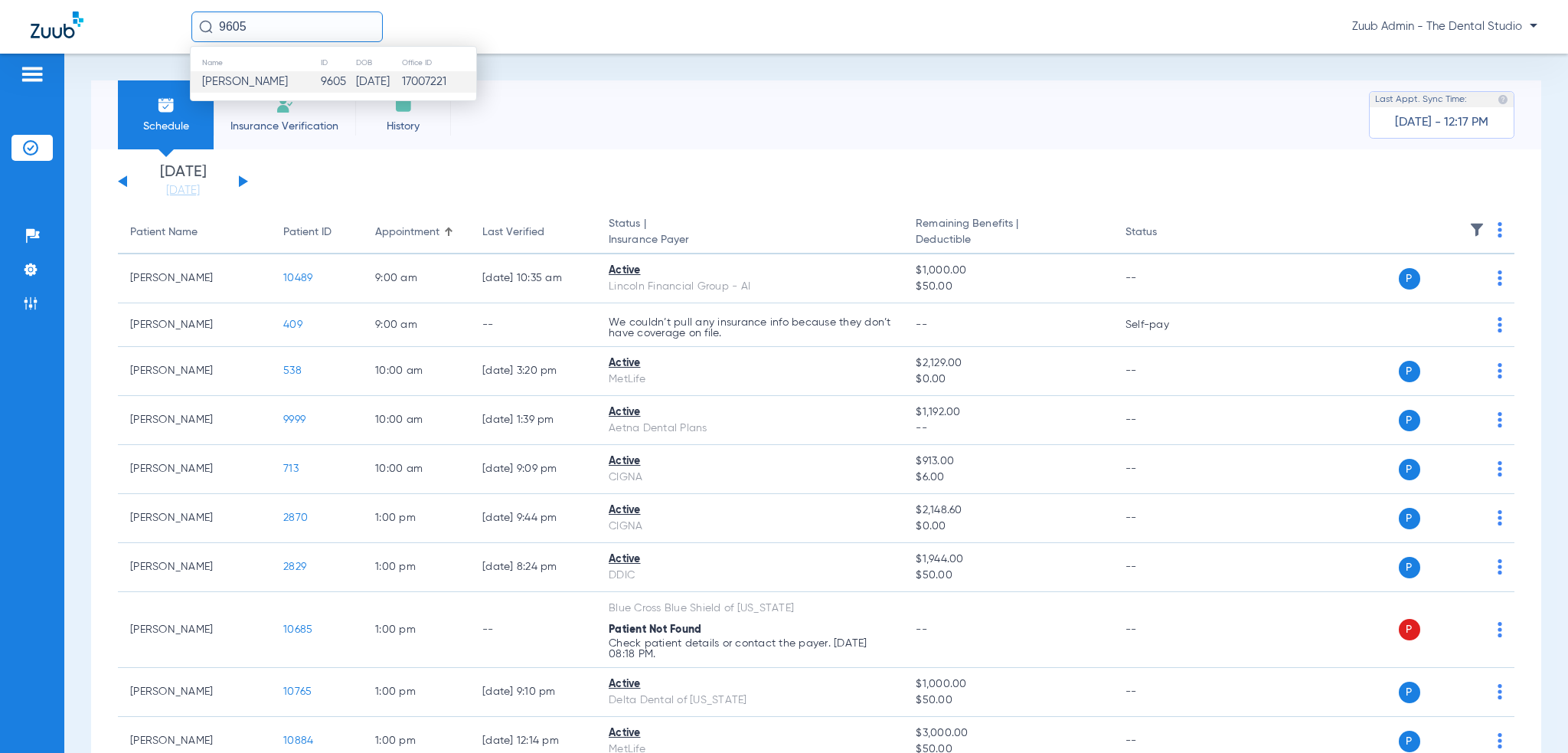
type input "9605"
click at [321, 73] on td "9605" at bounding box center [338, 82] width 35 height 21
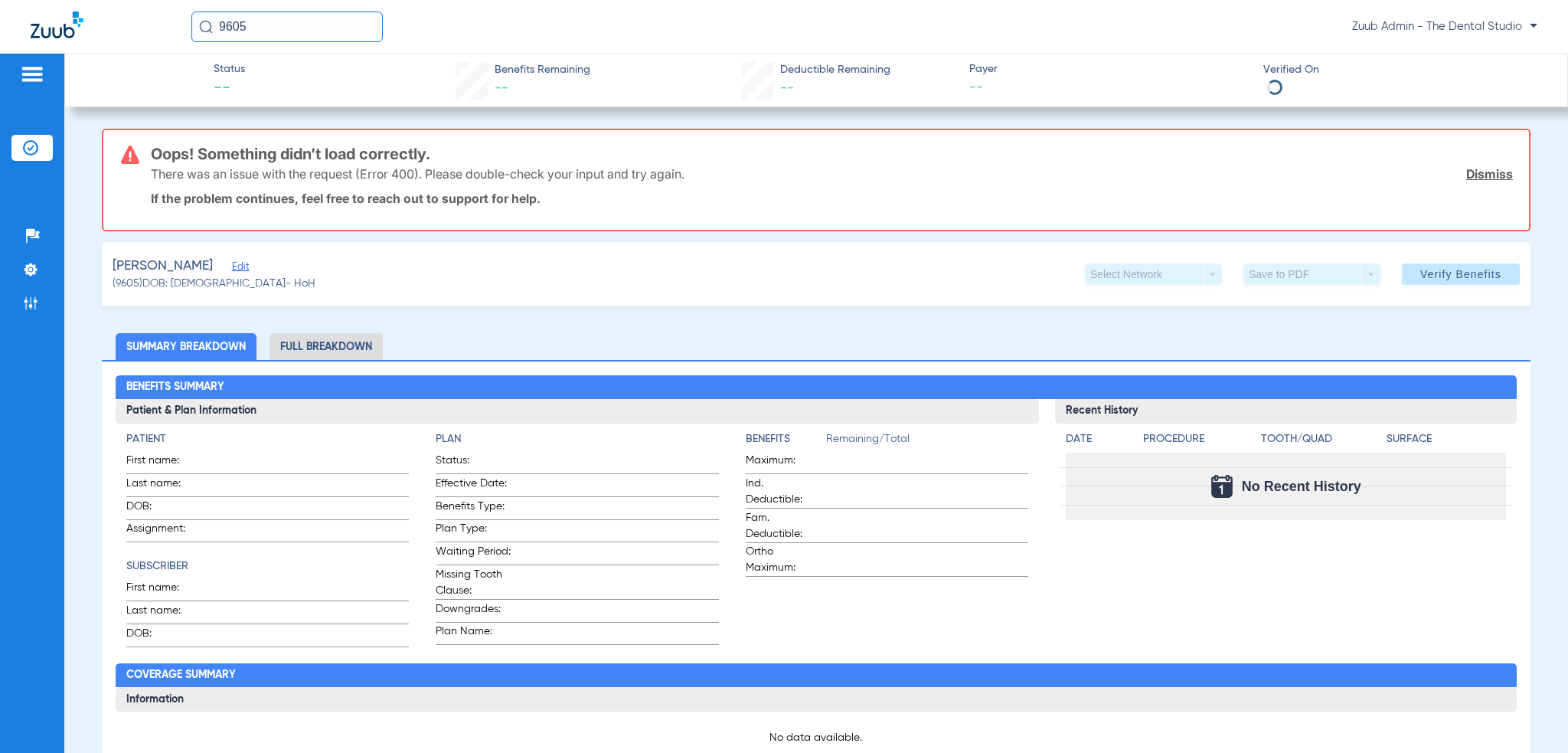
drag, startPoint x: 483, startPoint y: 182, endPoint x: 292, endPoint y: 177, distance: 191.1
click at [294, 177] on div "There was an issue with the request (Error 400). Please double-check your input…" at bounding box center [832, 173] width 1362 height 39
click at [292, 177] on p "There was an issue with the request (Error 400). Please double-check your input…" at bounding box center [418, 173] width 533 height 15
click at [232, 267] on span "Edit" at bounding box center [239, 269] width 14 height 15
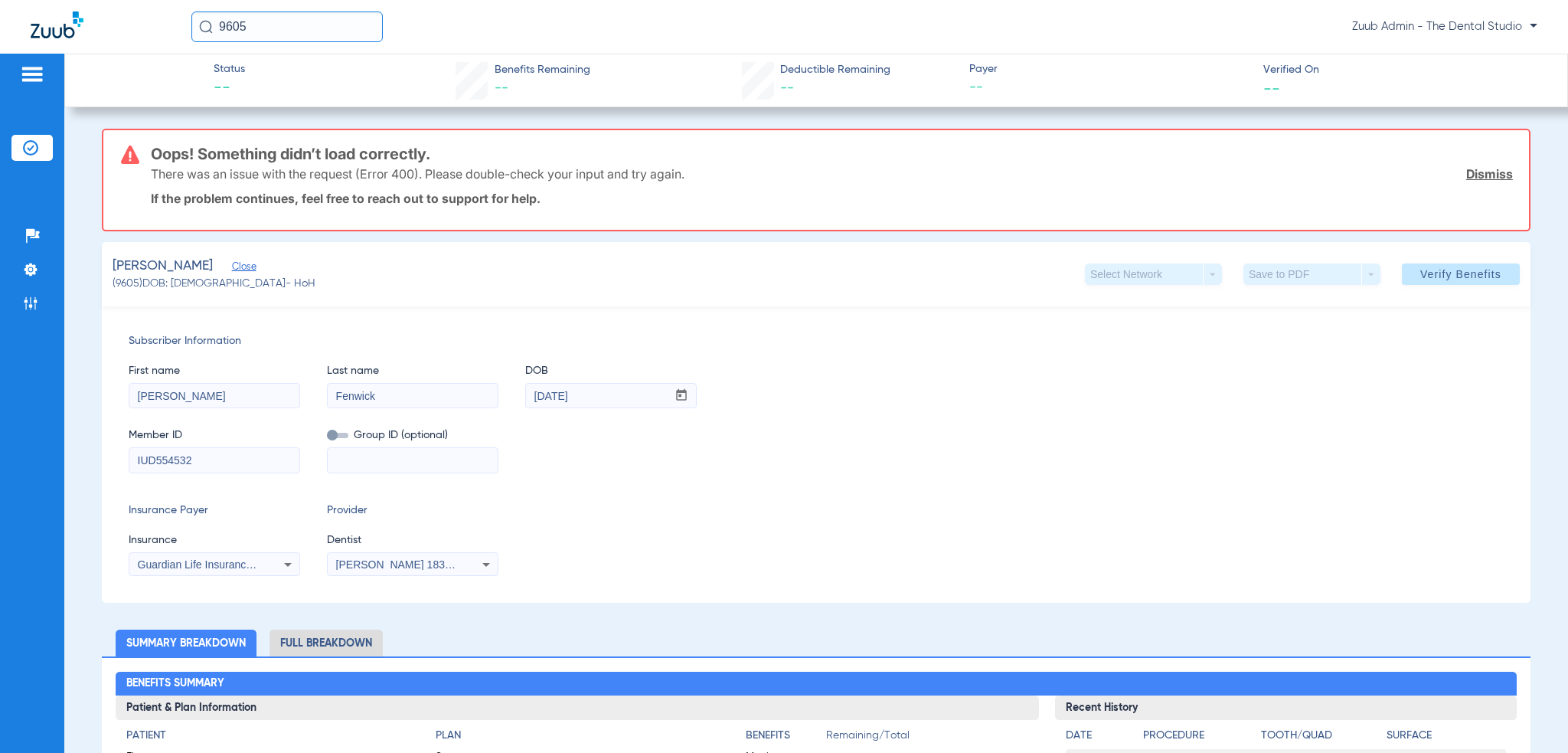
click at [261, 445] on mat-form-field "IUD554532" at bounding box center [214, 458] width 171 height 30
click at [258, 450] on input "IUD554532" at bounding box center [214, 460] width 170 height 25
click at [124, 462] on div "Subscriber Information First name [PERSON_NAME] Last name [PERSON_NAME] DOB mm …" at bounding box center [816, 455] width 1428 height 297
click at [138, 464] on input "IUD554532" at bounding box center [214, 460] width 170 height 25
click at [256, 448] on input "IUD554532" at bounding box center [214, 460] width 170 height 25
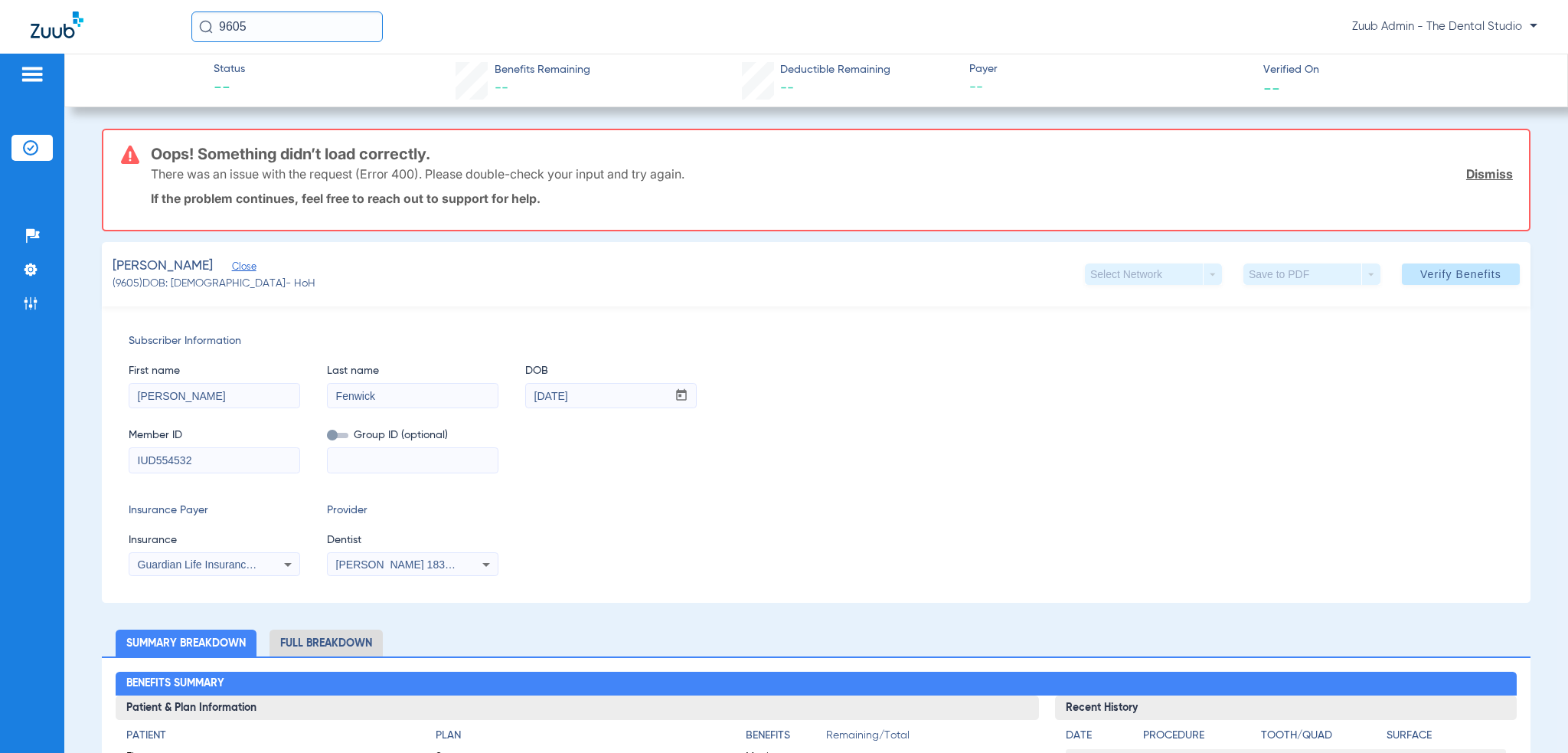
click at [251, 400] on input "[PERSON_NAME]" at bounding box center [214, 396] width 170 height 25
click at [412, 384] on input "Fenwick" at bounding box center [412, 396] width 170 height 25
drag, startPoint x: 365, startPoint y: 393, endPoint x: 252, endPoint y: 404, distance: 113.5
click at [257, 403] on div "First name [PERSON_NAME] Last name [PERSON_NAME] DOB mm / dd / yyyy [DATE]" at bounding box center [816, 378] width 1375 height 59
drag, startPoint x: 263, startPoint y: 399, endPoint x: 282, endPoint y: 398, distance: 19.0
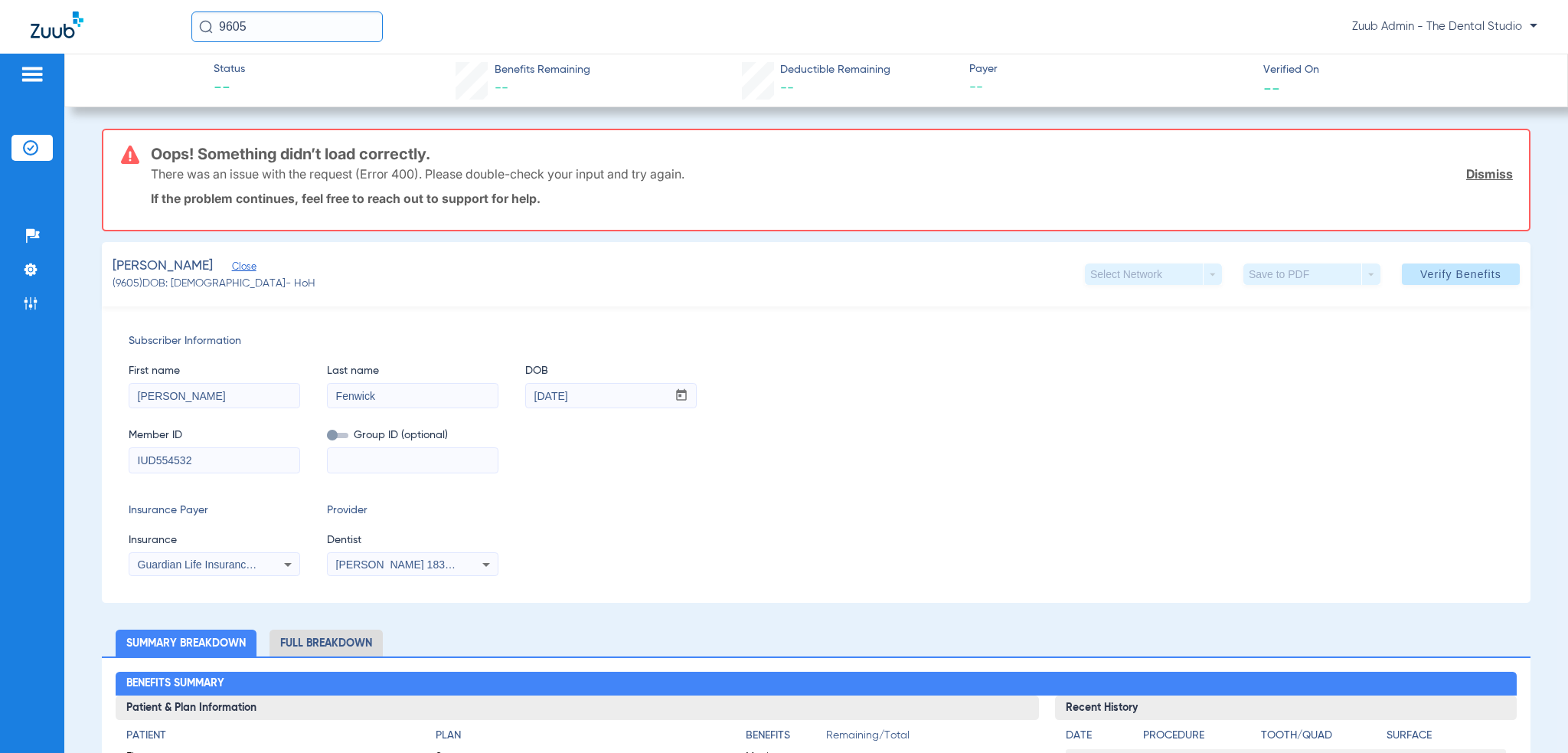
click at [265, 399] on input "[PERSON_NAME]" at bounding box center [214, 396] width 170 height 25
drag, startPoint x: 407, startPoint y: 393, endPoint x: 185, endPoint y: 406, distance: 222.4
click at [197, 406] on div "First name [PERSON_NAME] Last name [PERSON_NAME] DOB mm / dd / yyyy [DATE]" at bounding box center [816, 378] width 1375 height 59
drag, startPoint x: 196, startPoint y: 394, endPoint x: 215, endPoint y: 394, distance: 19.0
click at [199, 394] on input "[PERSON_NAME]" at bounding box center [214, 396] width 170 height 25
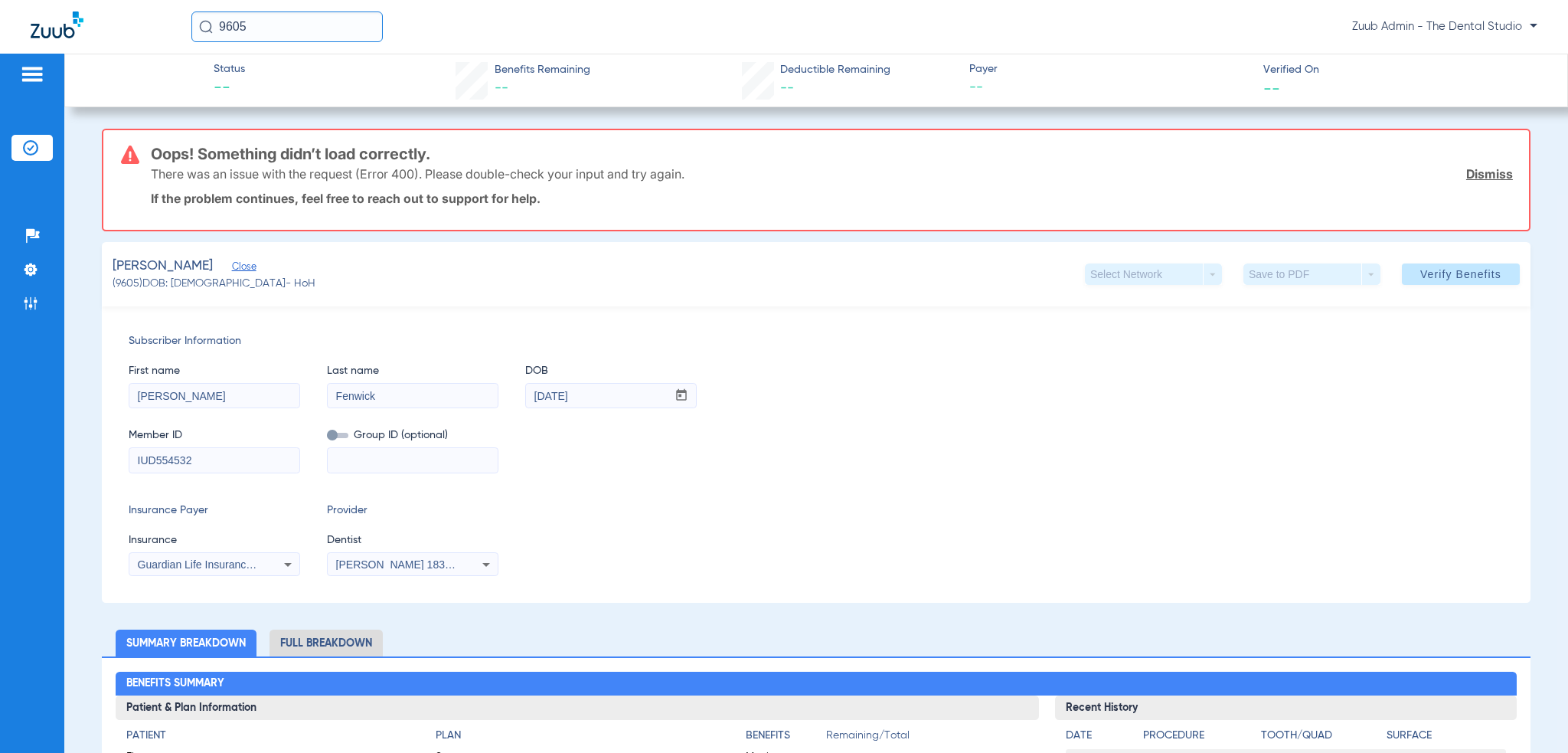
drag, startPoint x: 231, startPoint y: 398, endPoint x: 0, endPoint y: 410, distance: 231.3
click at [0, 410] on div "Patients Insurance Verification Setup Help Center Settings Admin Status -- Bene…" at bounding box center [784, 430] width 1568 height 753
click at [626, 505] on div "Insurance Payer Insurance Guardian Life Insurance Co. Of America Provider Denti…" at bounding box center [816, 539] width 1375 height 74
click at [1436, 281] on span at bounding box center [1461, 274] width 118 height 37
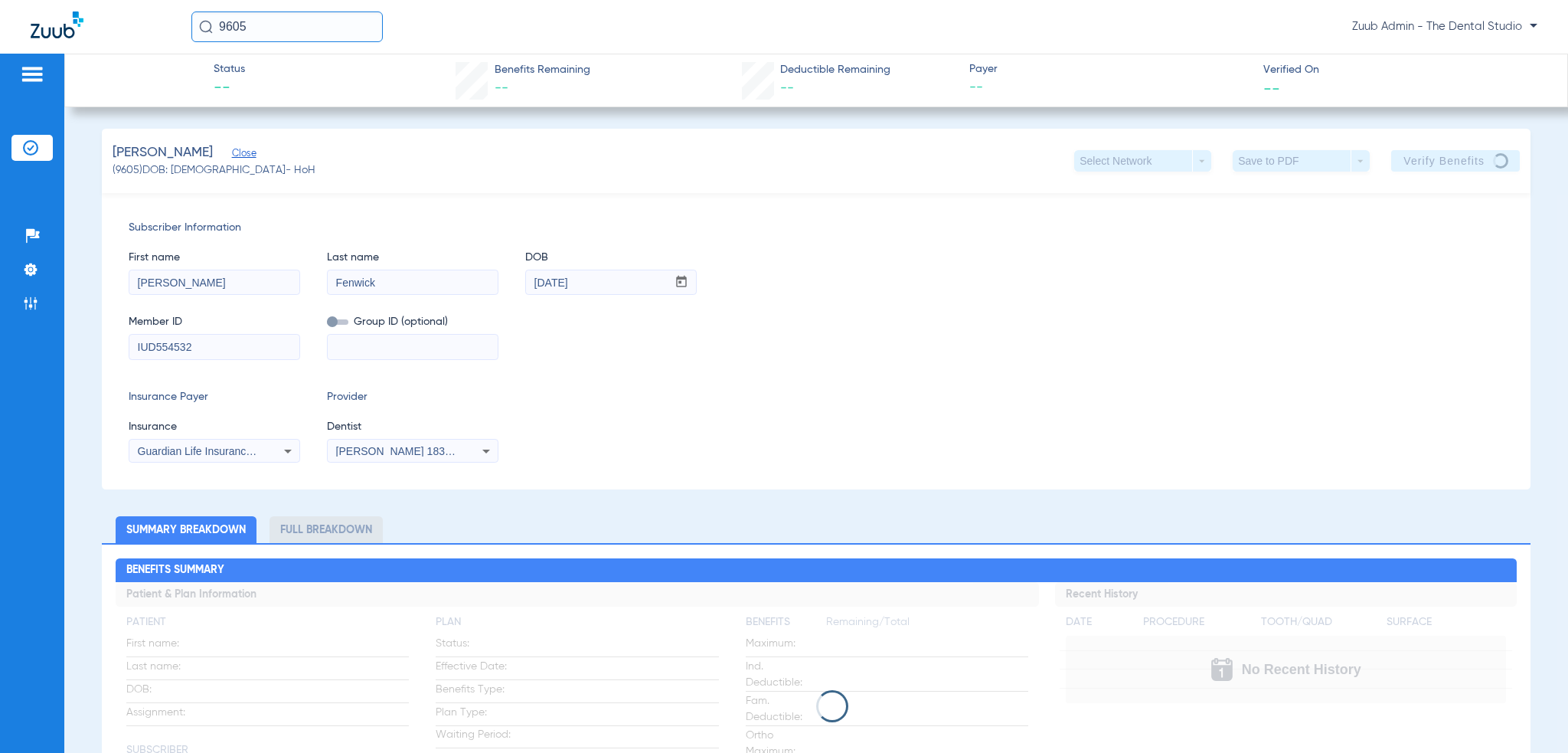
click at [135, 168] on span "(9605) DOB: [DEMOGRAPHIC_DATA] - HoH" at bounding box center [213, 170] width 203 height 16
copy span "9605"
click at [269, 25] on input "9605" at bounding box center [287, 26] width 191 height 31
click at [121, 231] on div "Subscriber Information First name [PERSON_NAME] Last name [PERSON_NAME] DOB mm …" at bounding box center [816, 341] width 1428 height 297
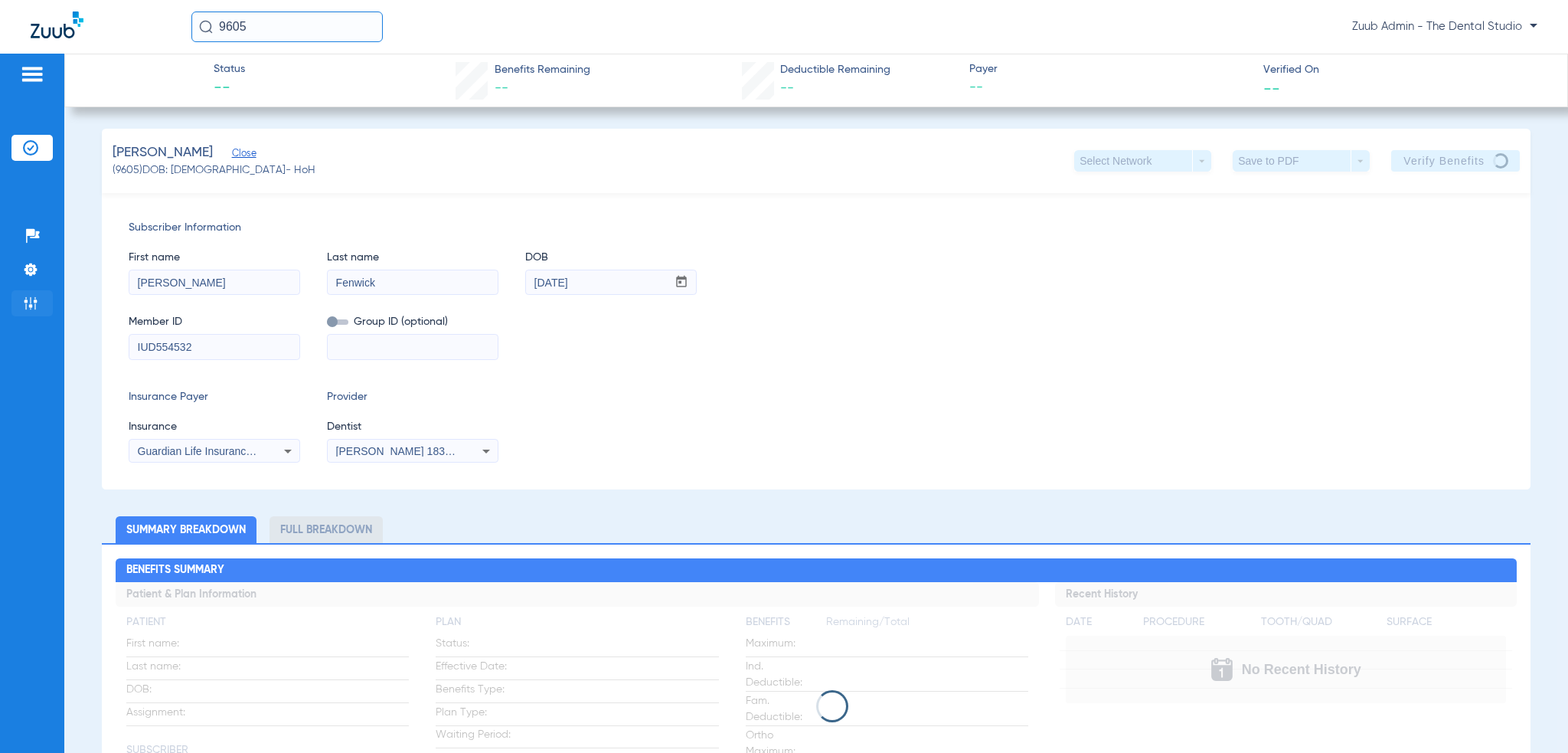
click at [15, 315] on li "Admin" at bounding box center [32, 304] width 41 height 26
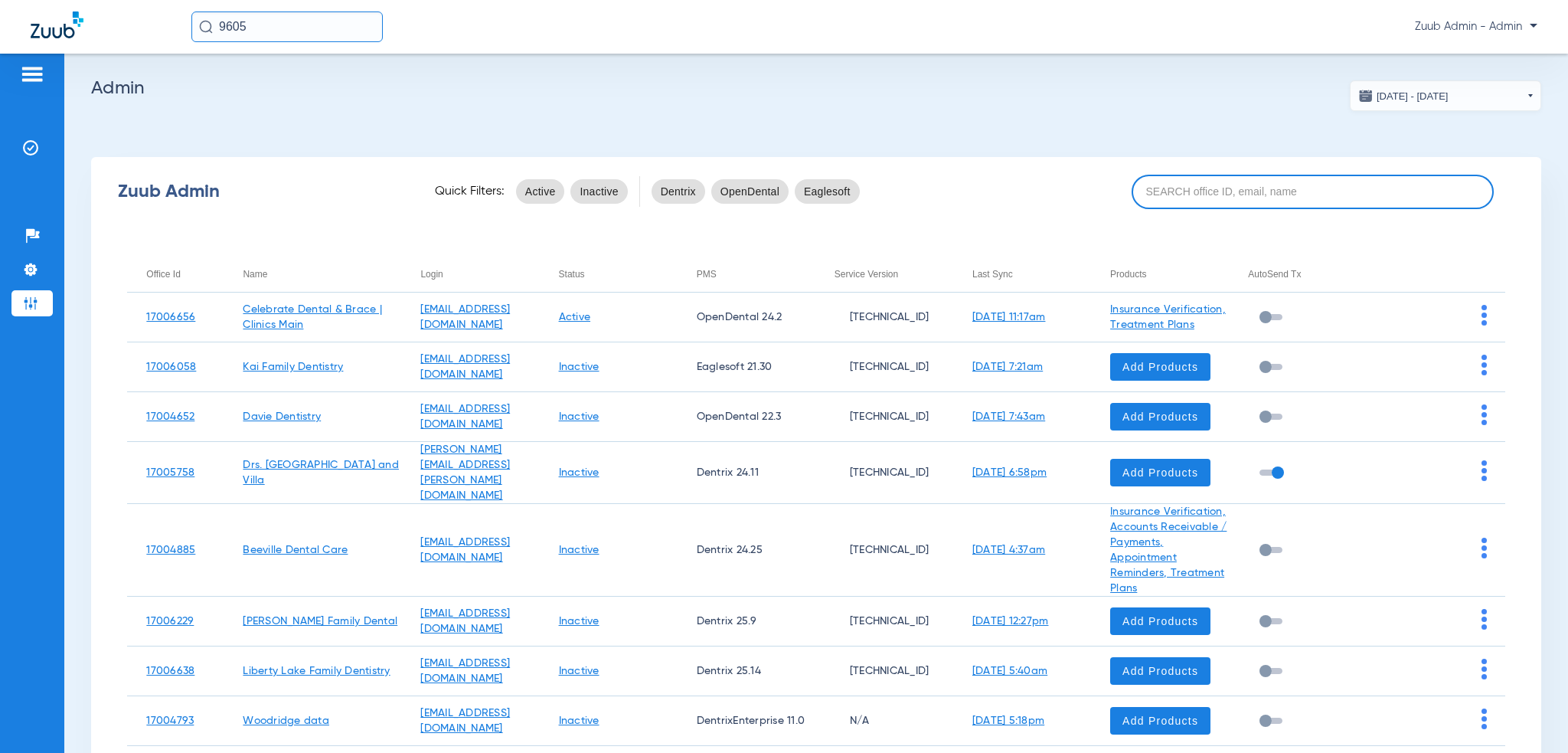
click at [1189, 198] on input at bounding box center [1314, 191] width 363 height 34
paste input "223098256"
type input "223098256"
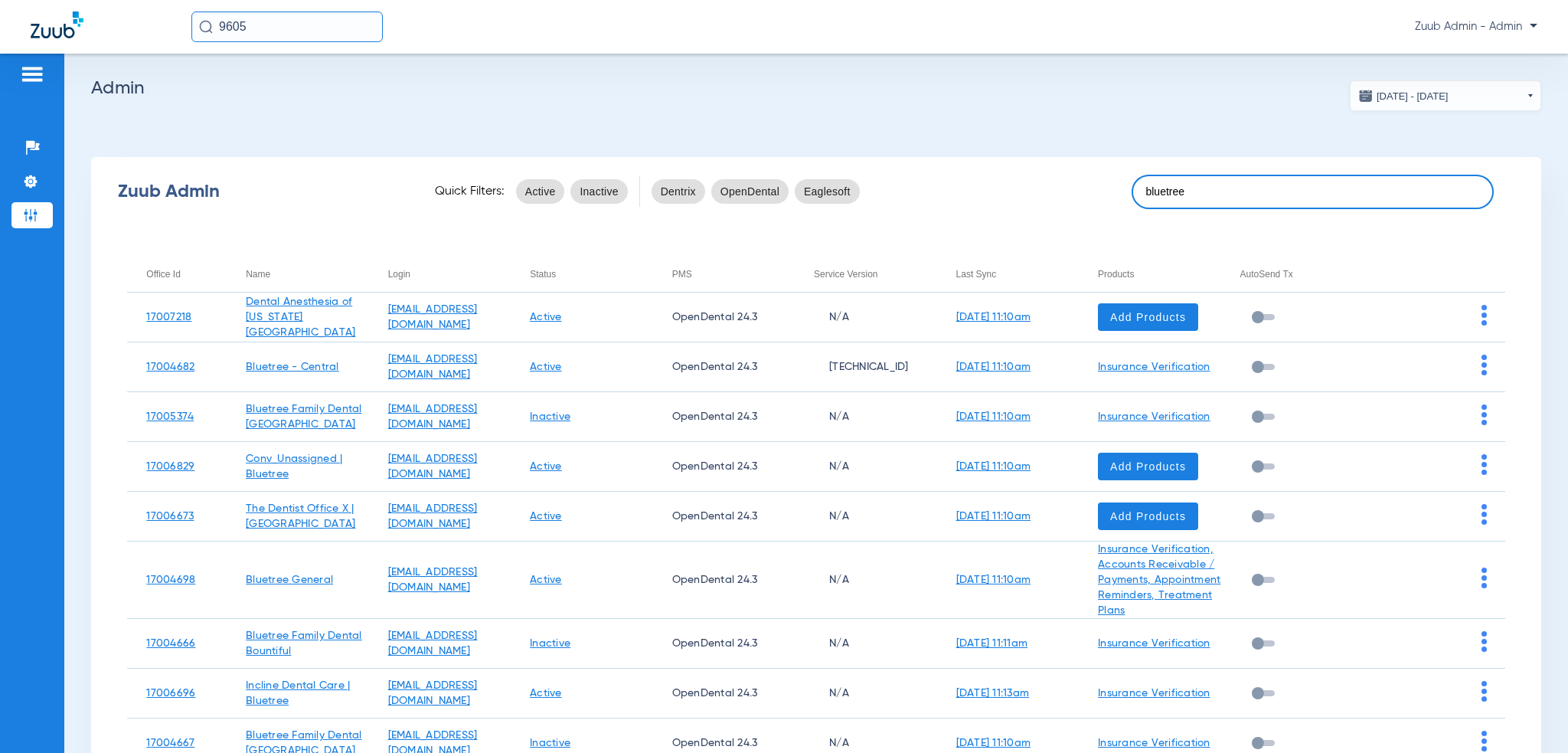
click at [1241, 183] on input "bluetree" at bounding box center [1314, 191] width 363 height 34
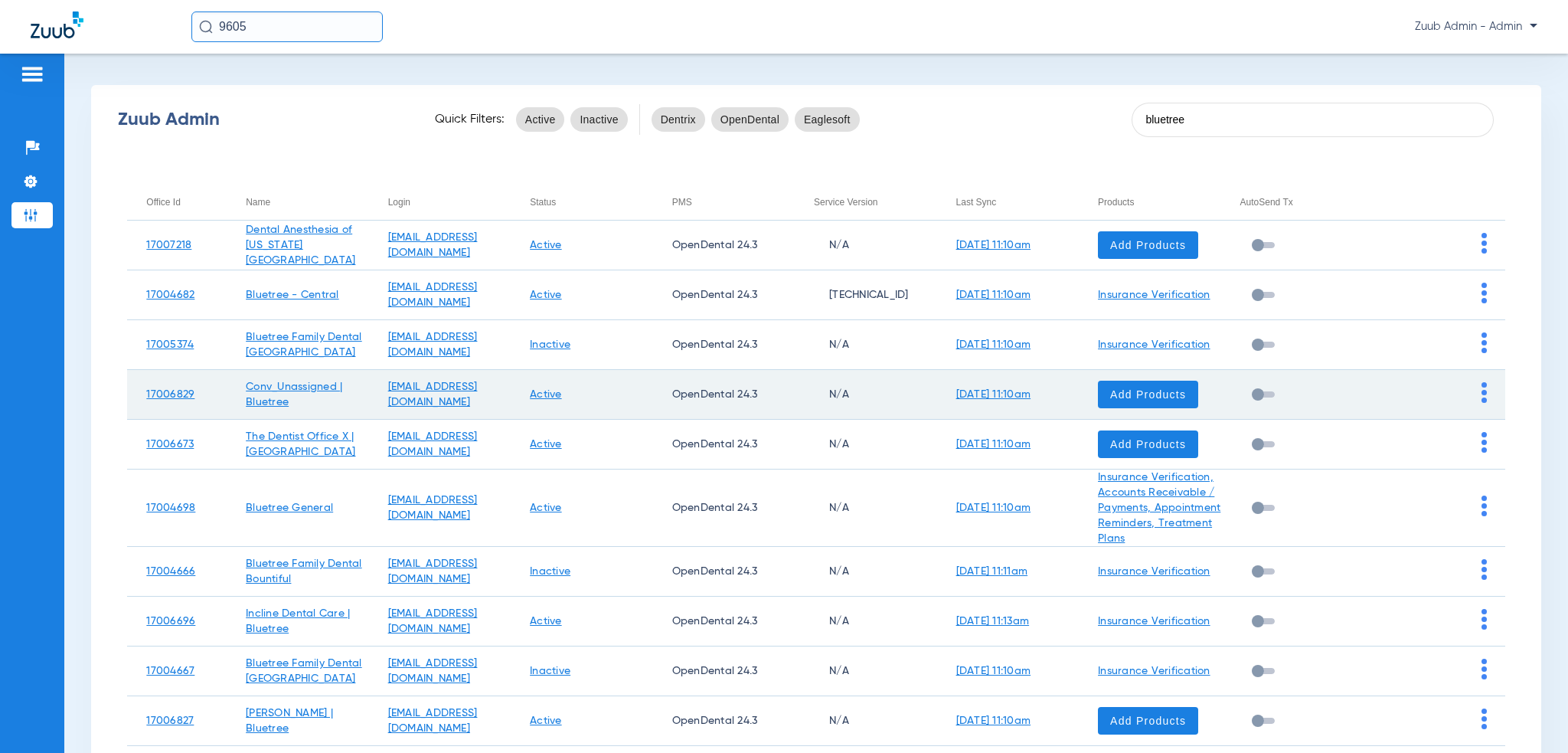
scroll to position [76, 0]
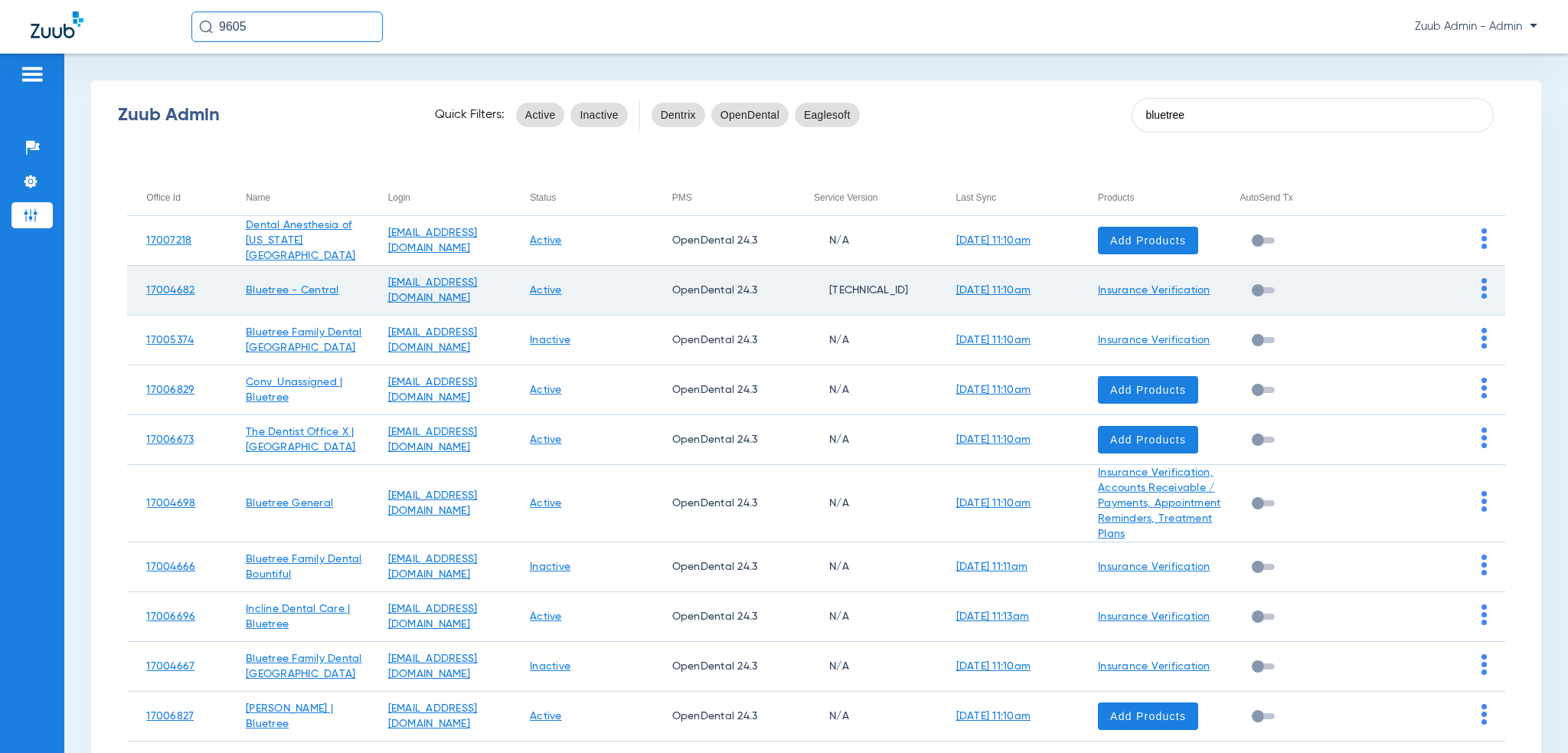
type input "bluetree"
click at [1481, 293] on img at bounding box center [1484, 289] width 5 height 21
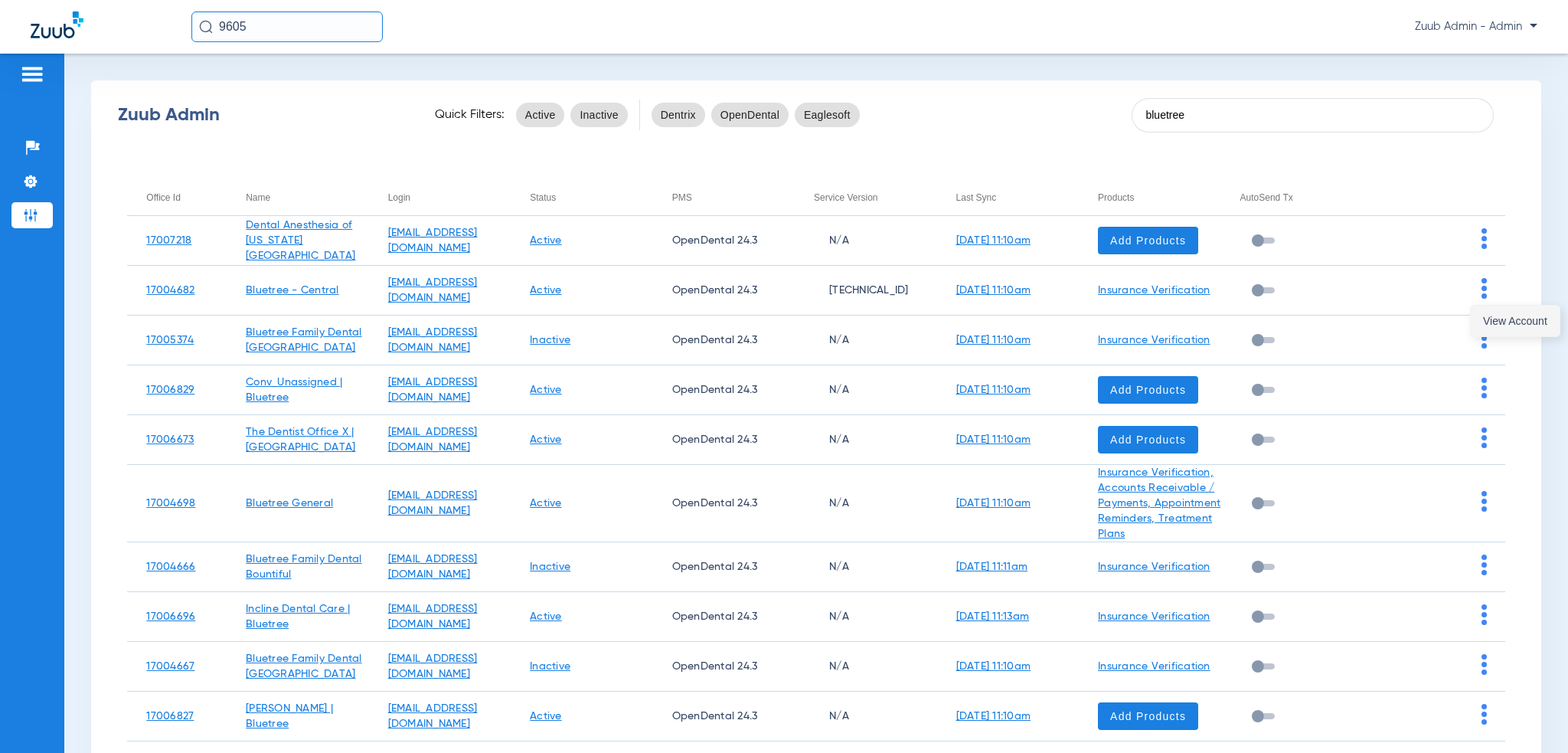
click at [1490, 325] on span "View Account" at bounding box center [1514, 320] width 64 height 11
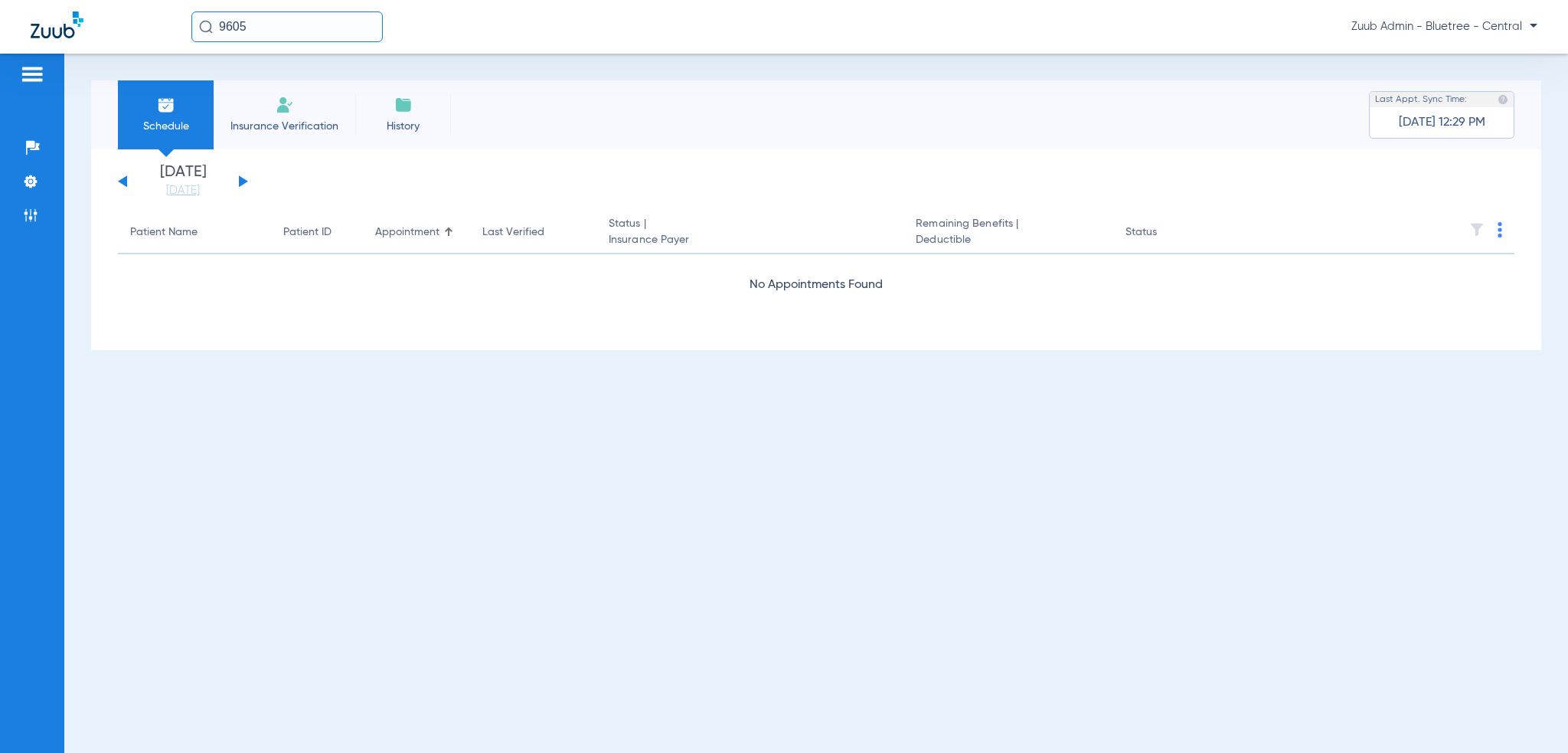
click at [273, 21] on input "9605" at bounding box center [287, 26] width 191 height 31
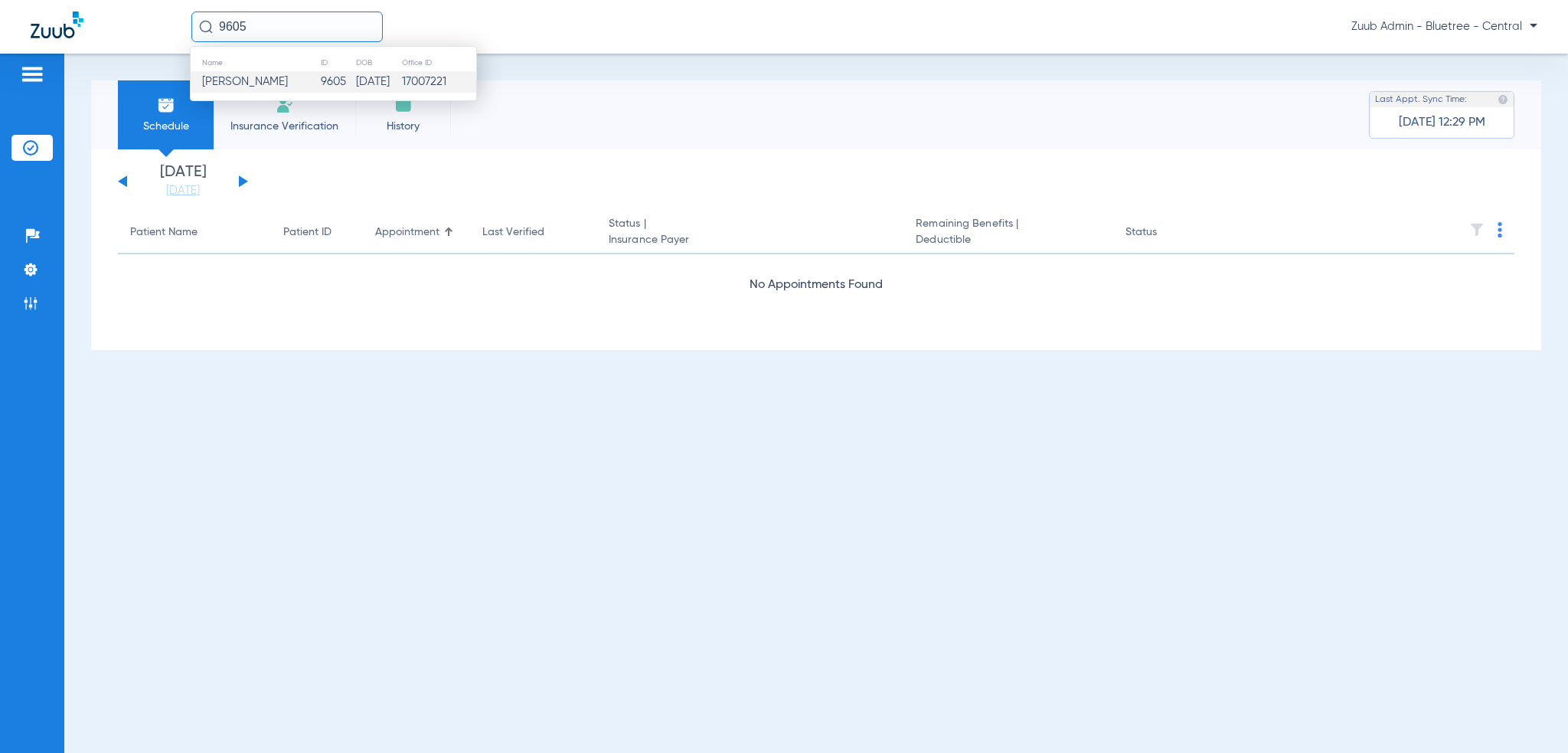
paste input "223098256"
type input "223098256"
click at [369, 84] on td "[DATE]" at bounding box center [386, 82] width 39 height 21
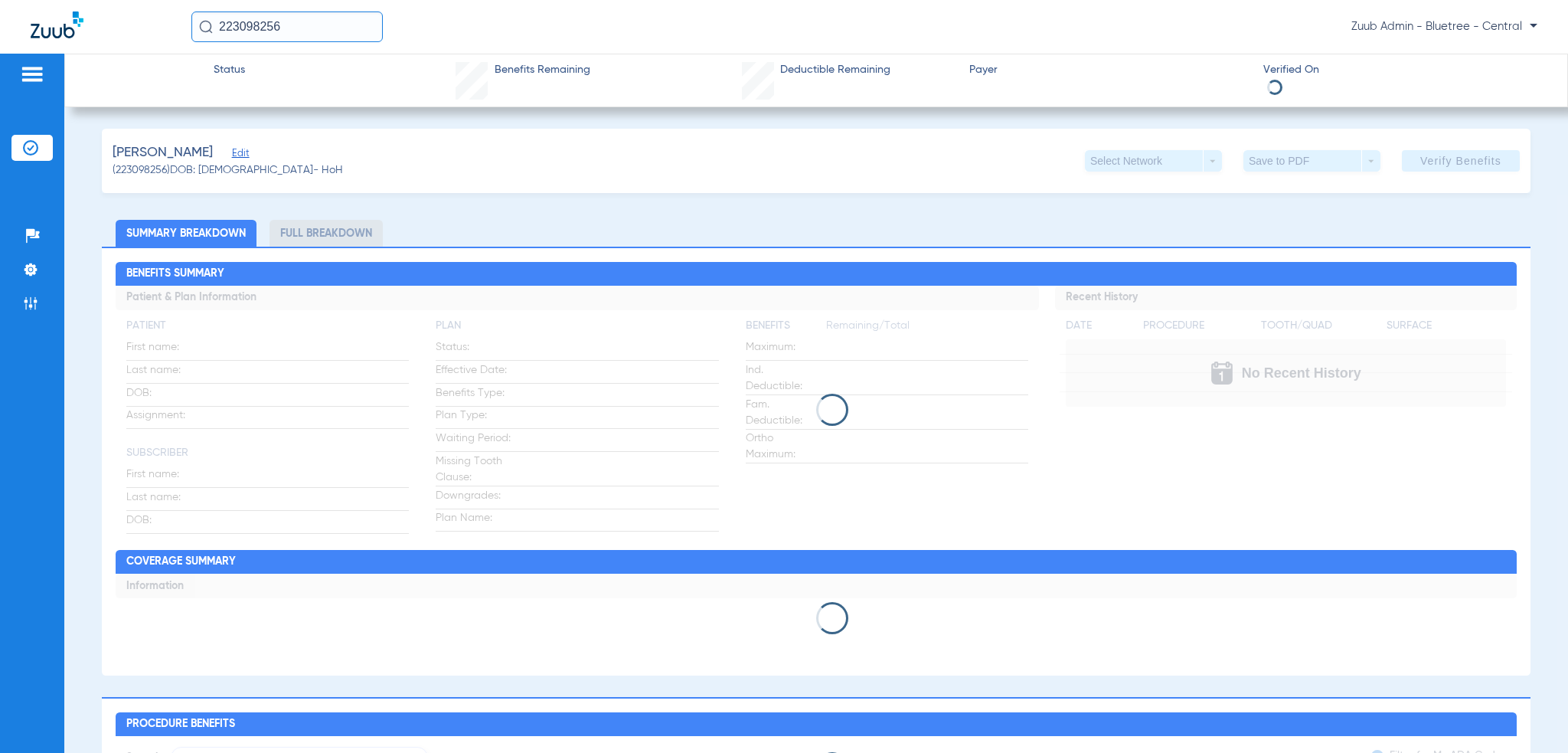
click at [277, 25] on input "223098256" at bounding box center [287, 26] width 191 height 31
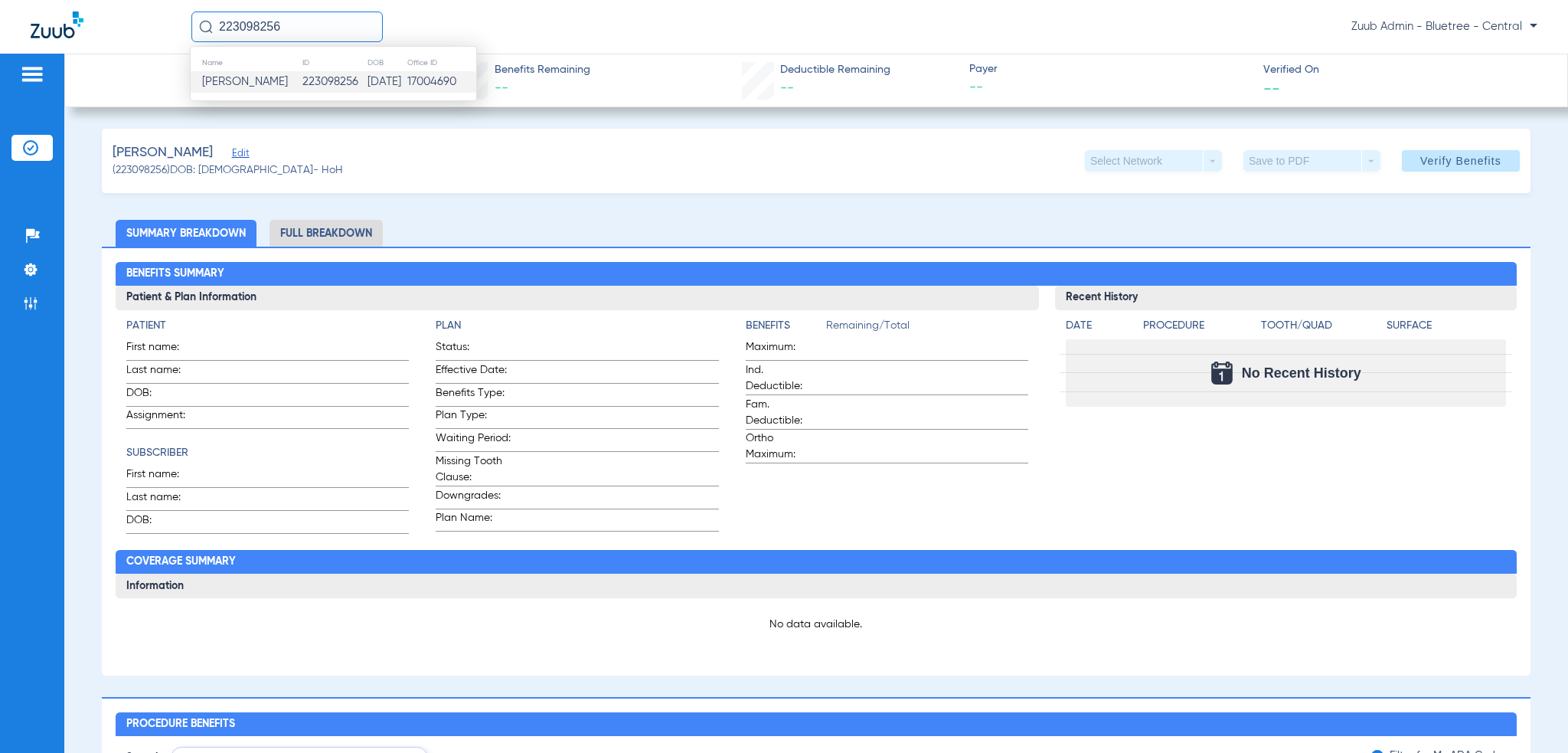
click at [893, 169] on div "[PERSON_NAME] Edit (223098256) DOB: [DEMOGRAPHIC_DATA] - HoH Select Network arr…" at bounding box center [816, 161] width 1428 height 64
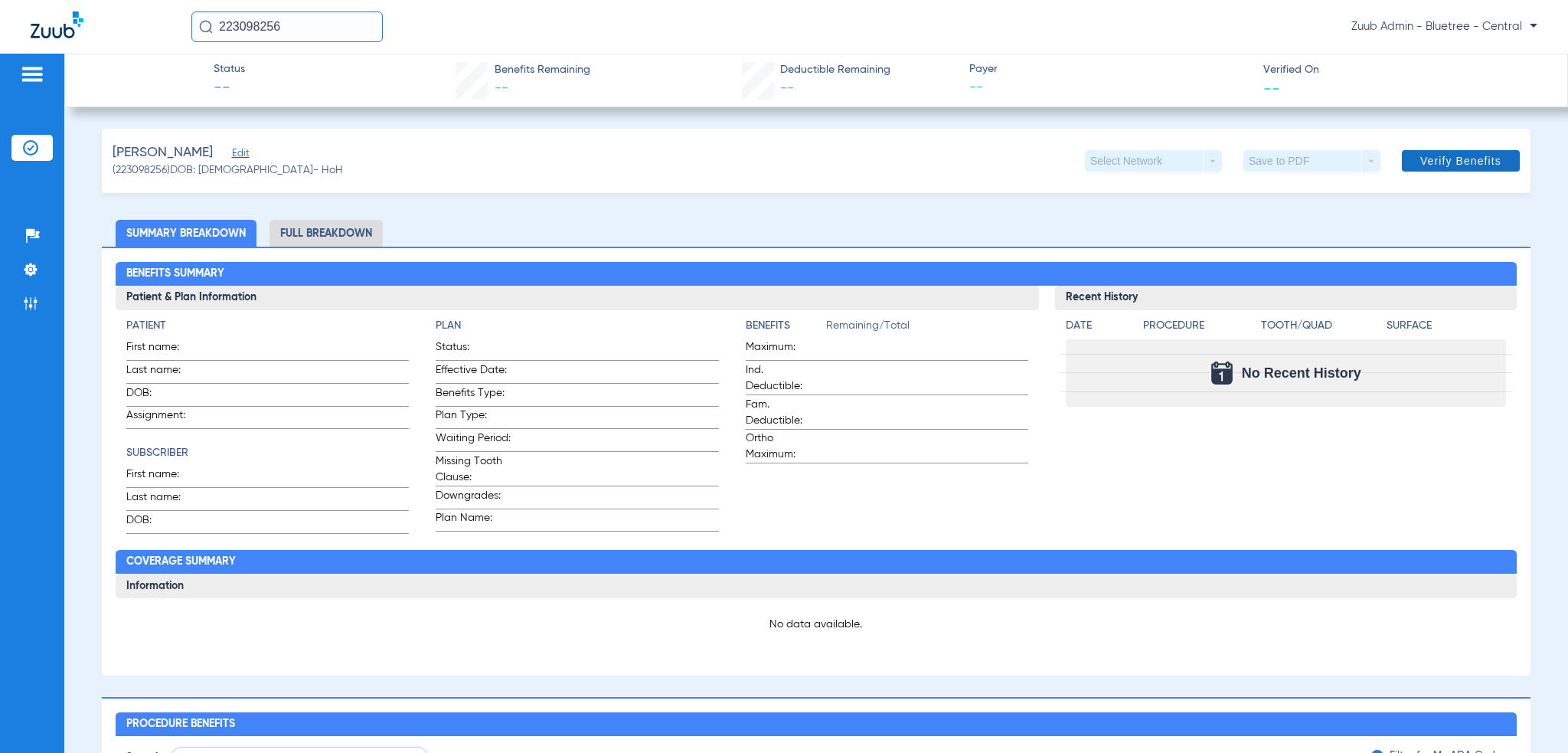
click at [1460, 170] on span at bounding box center [1461, 161] width 118 height 37
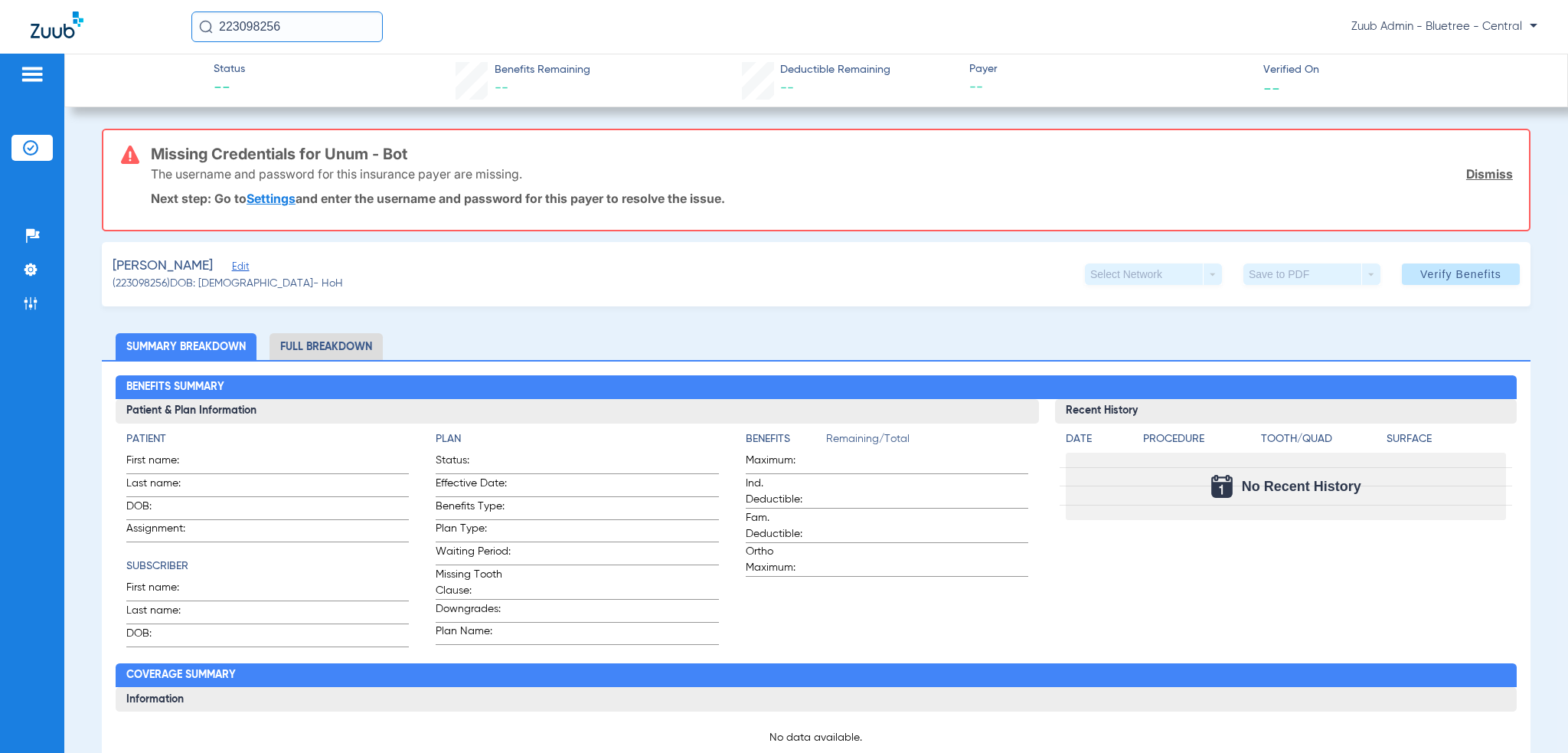
click at [274, 202] on link "Settings" at bounding box center [271, 197] width 49 height 15
click at [340, 25] on input "223098256" at bounding box center [287, 26] width 191 height 31
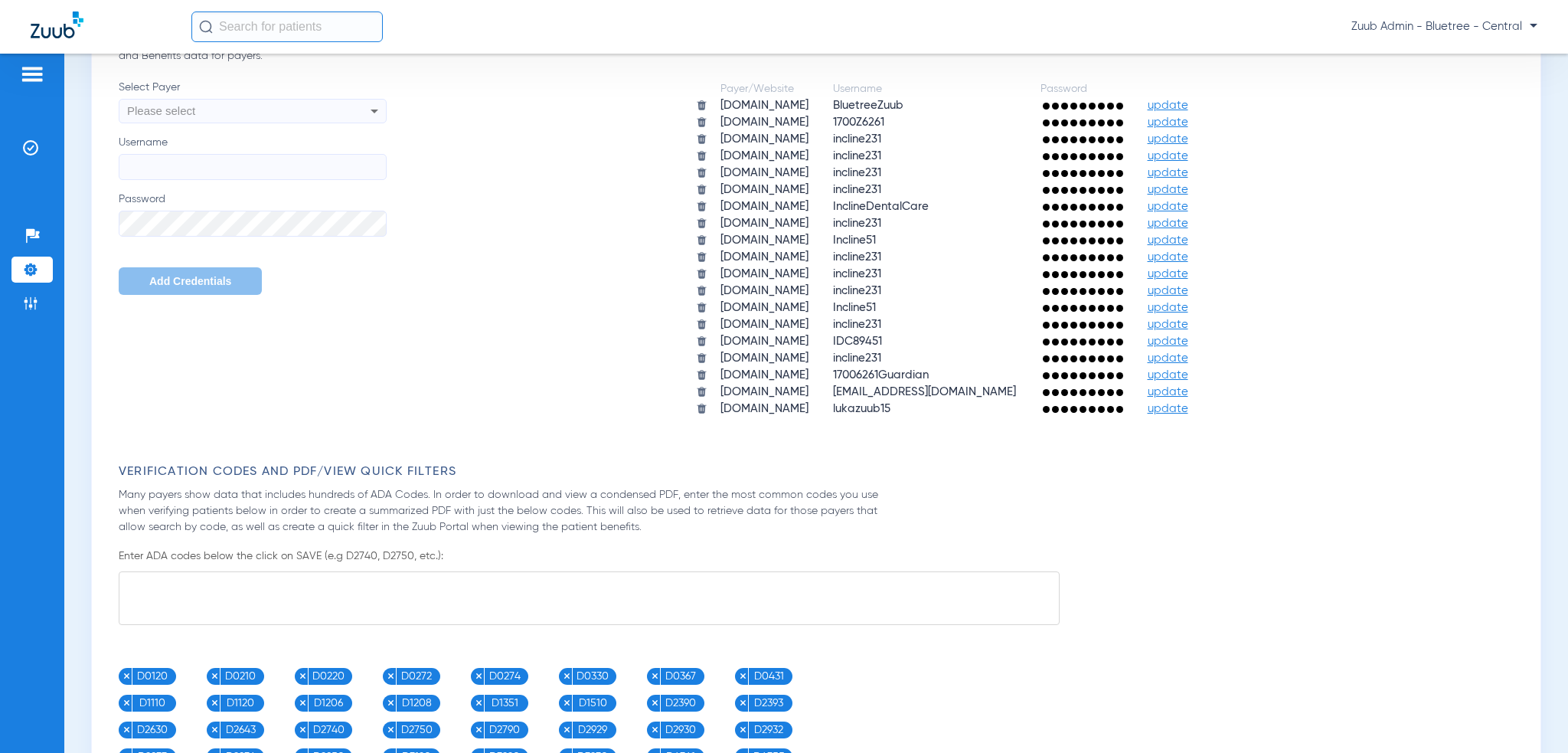
scroll to position [765, 0]
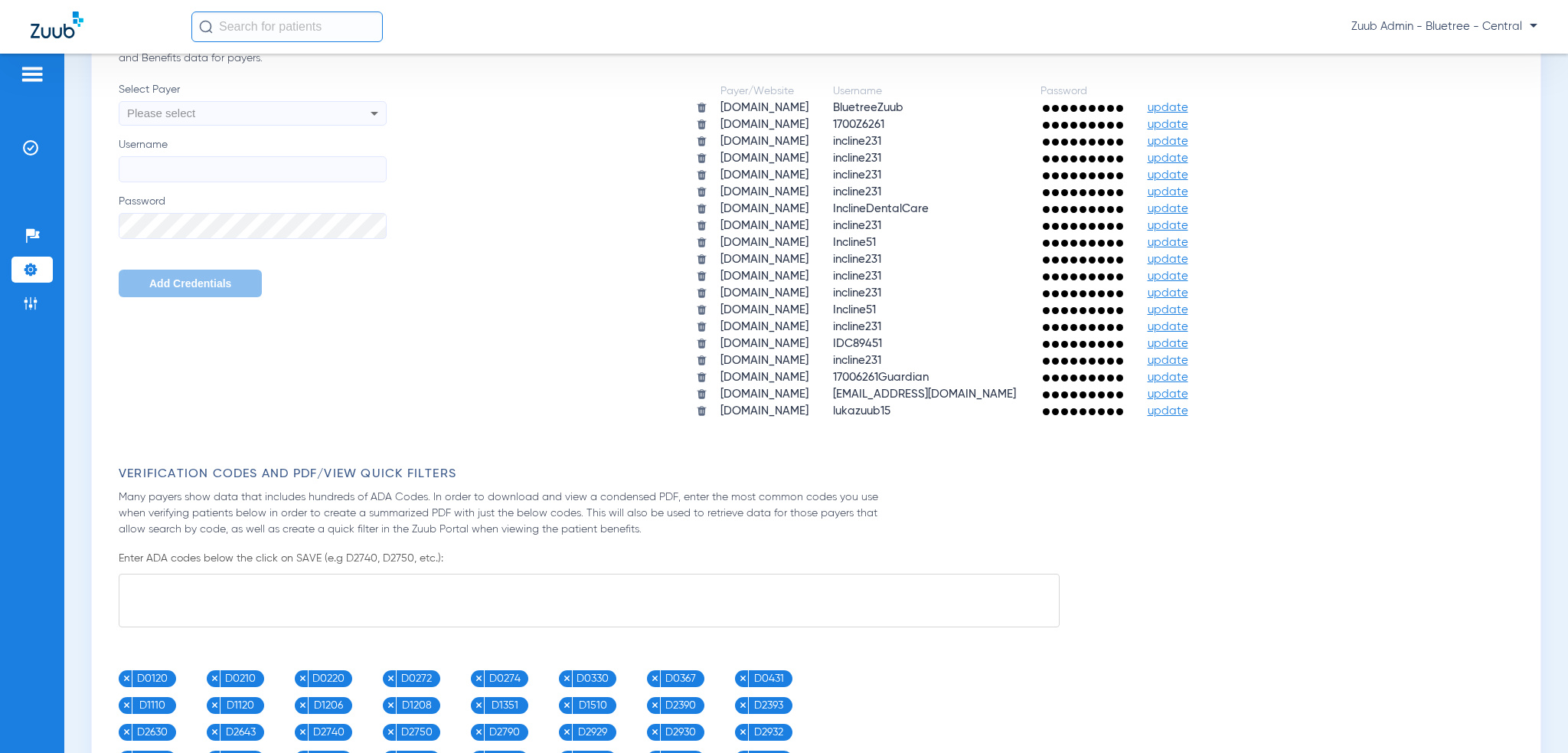
click at [219, 114] on div "Please select" at bounding box center [227, 113] width 201 height 26
type input "unum"
